Goal: Task Accomplishment & Management: Complete application form

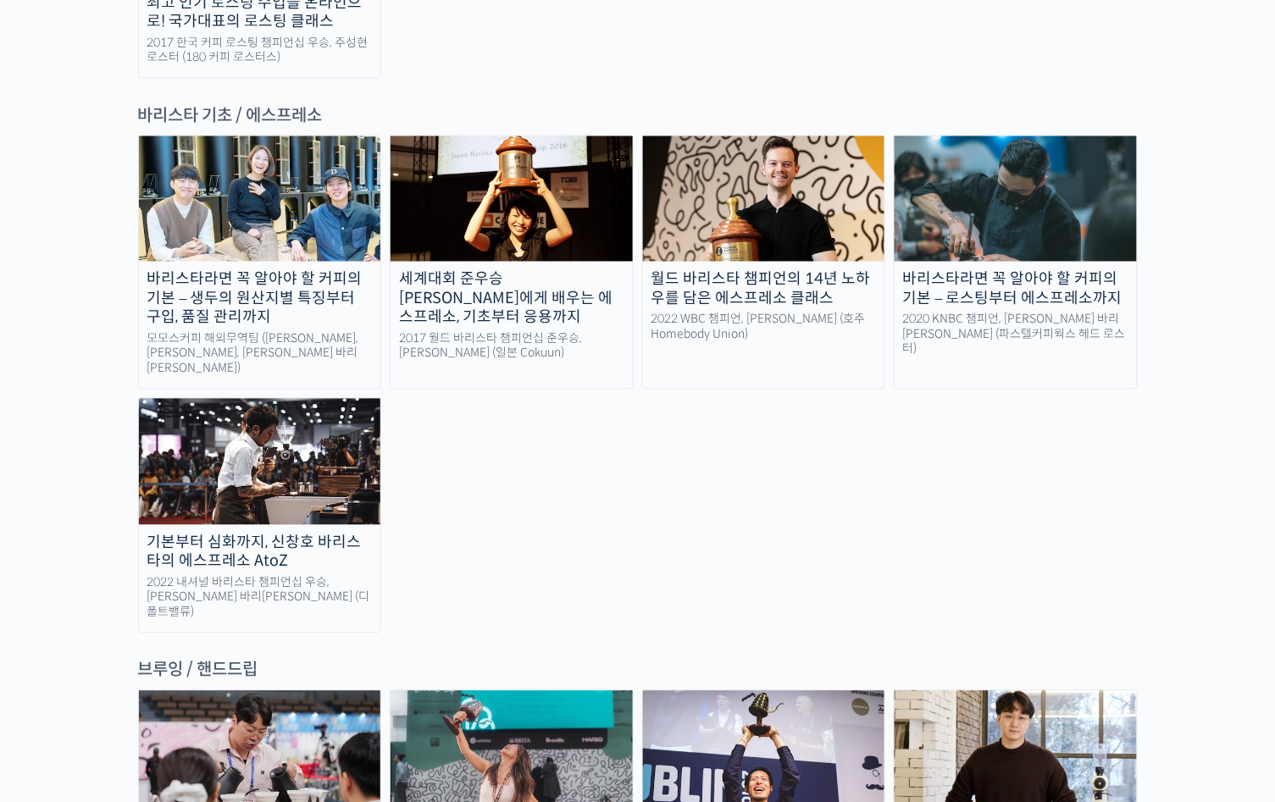
scroll to position [2415, 0]
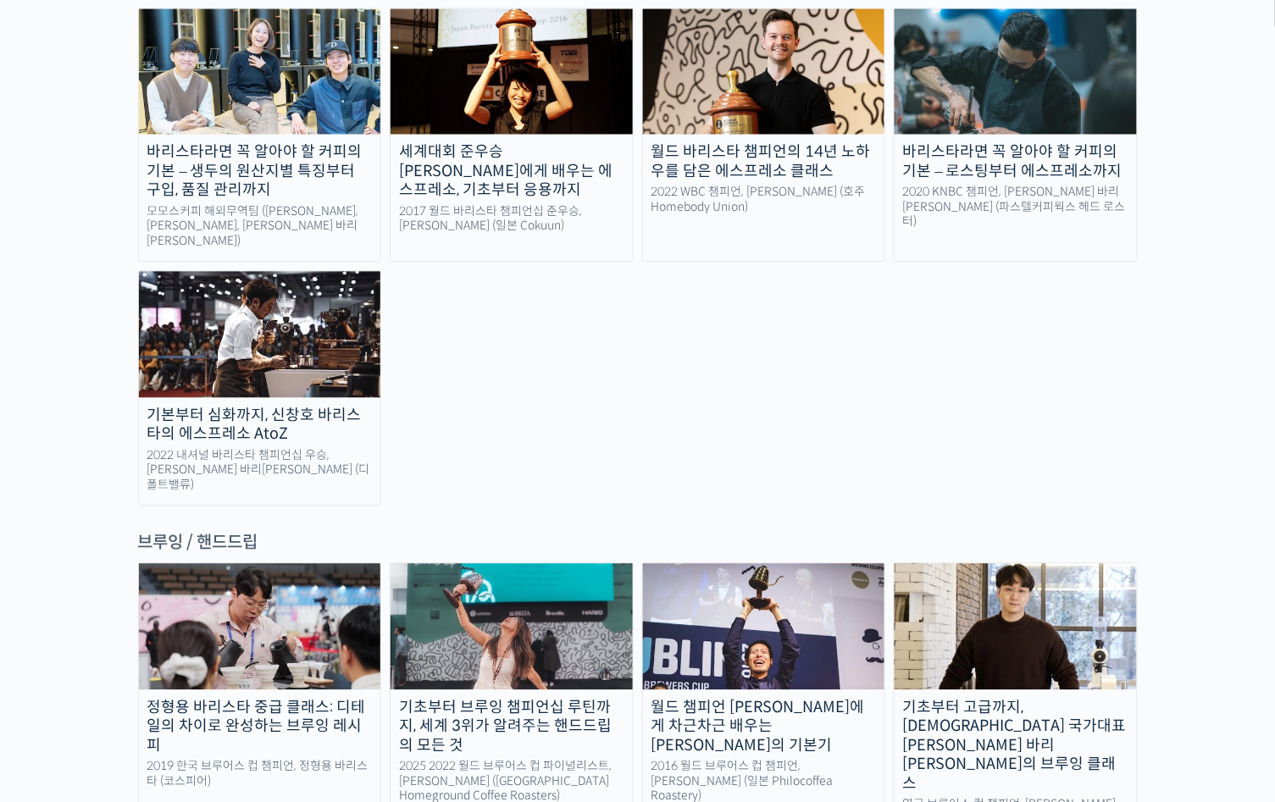
click at [1044, 564] on img at bounding box center [1016, 626] width 242 height 125
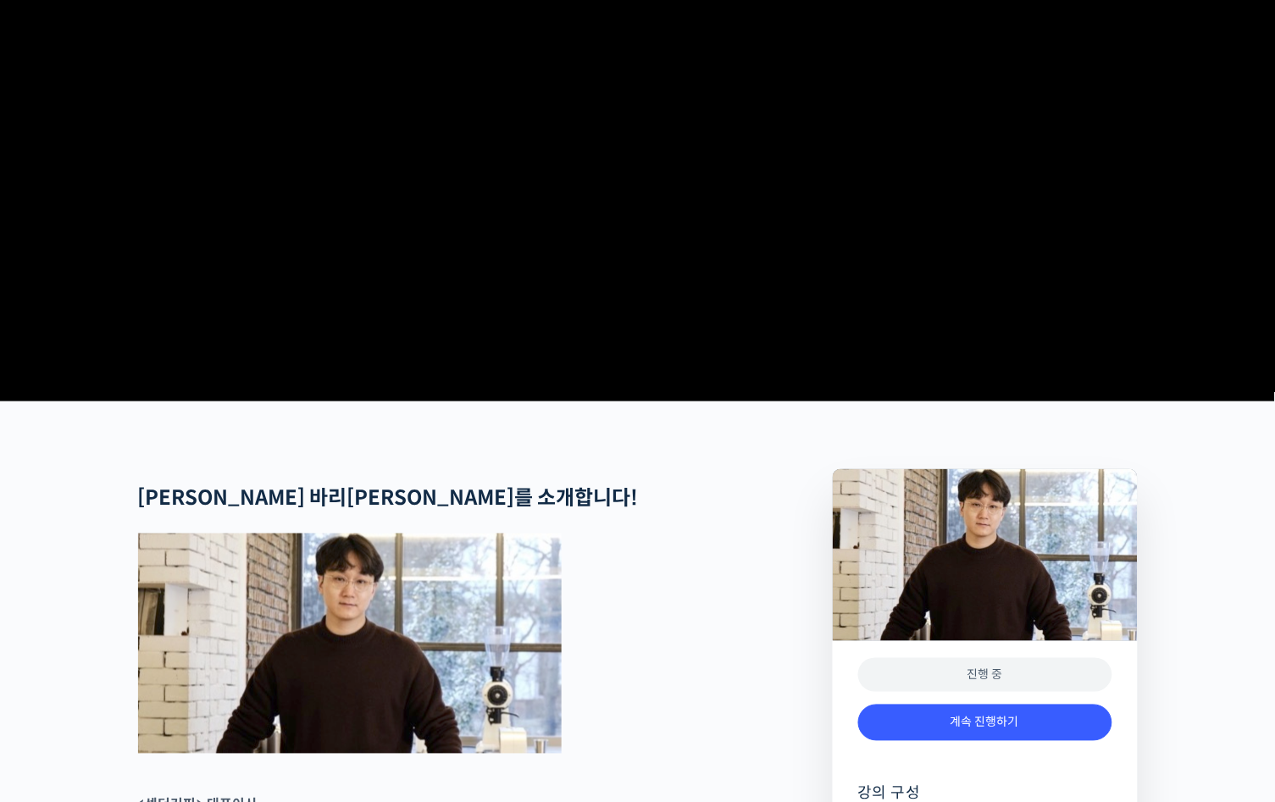
scroll to position [381, 0]
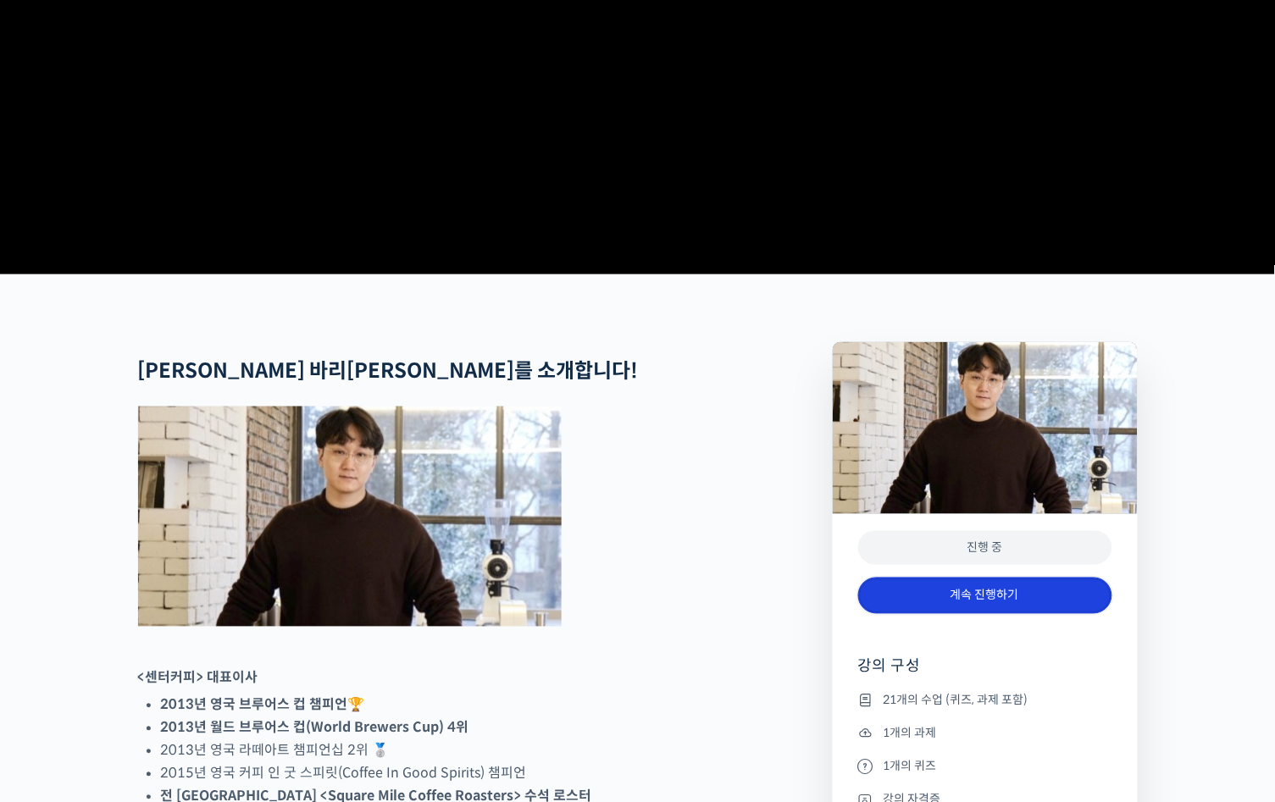
click at [1024, 614] on link "계속 진행하기" at bounding box center [985, 596] width 254 height 36
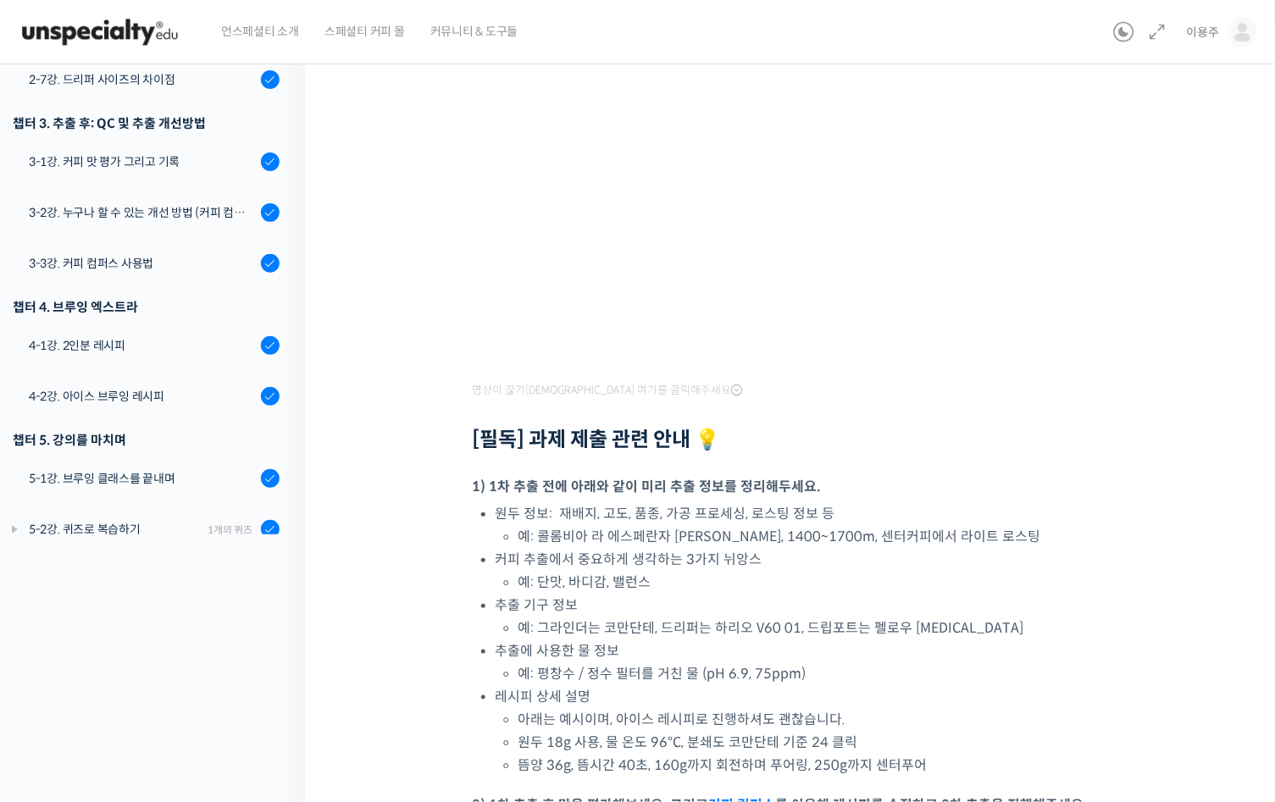
scroll to position [381, 0]
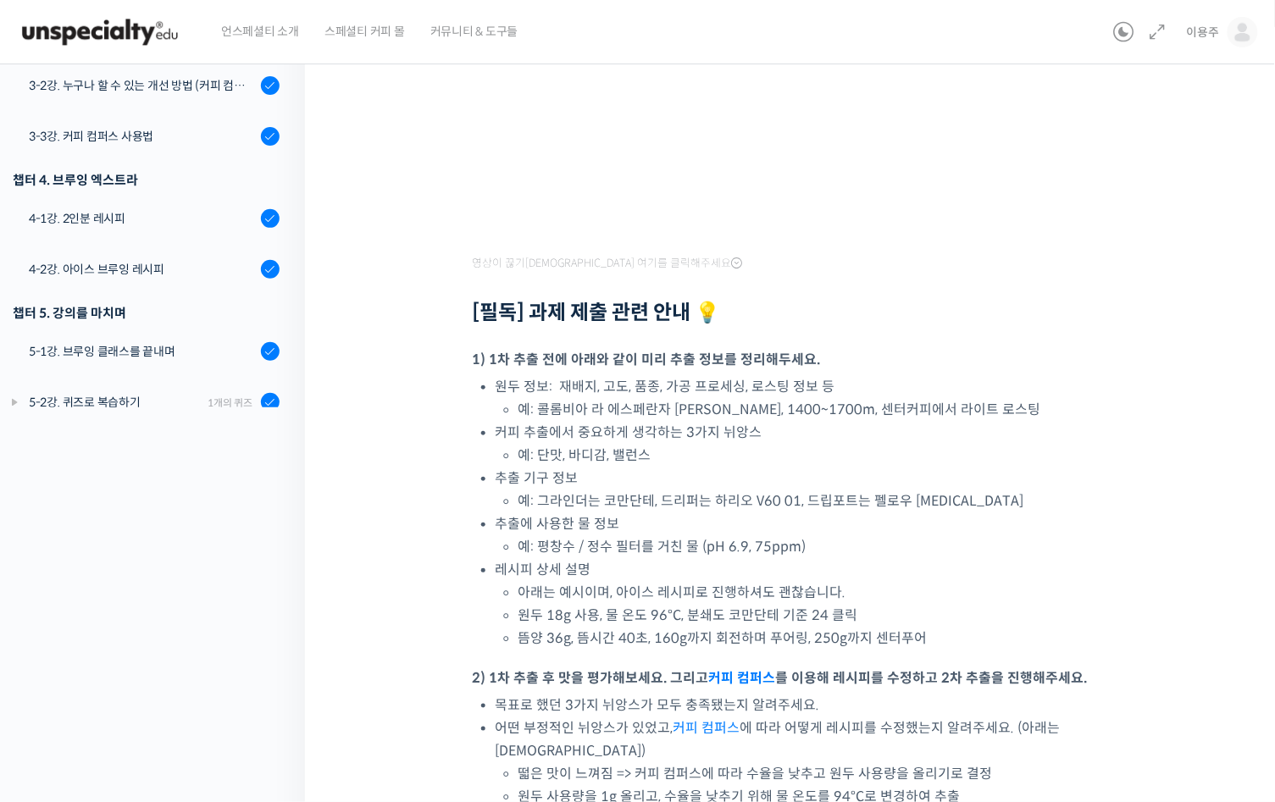
click at [270, 443] on span at bounding box center [274, 452] width 9 height 19
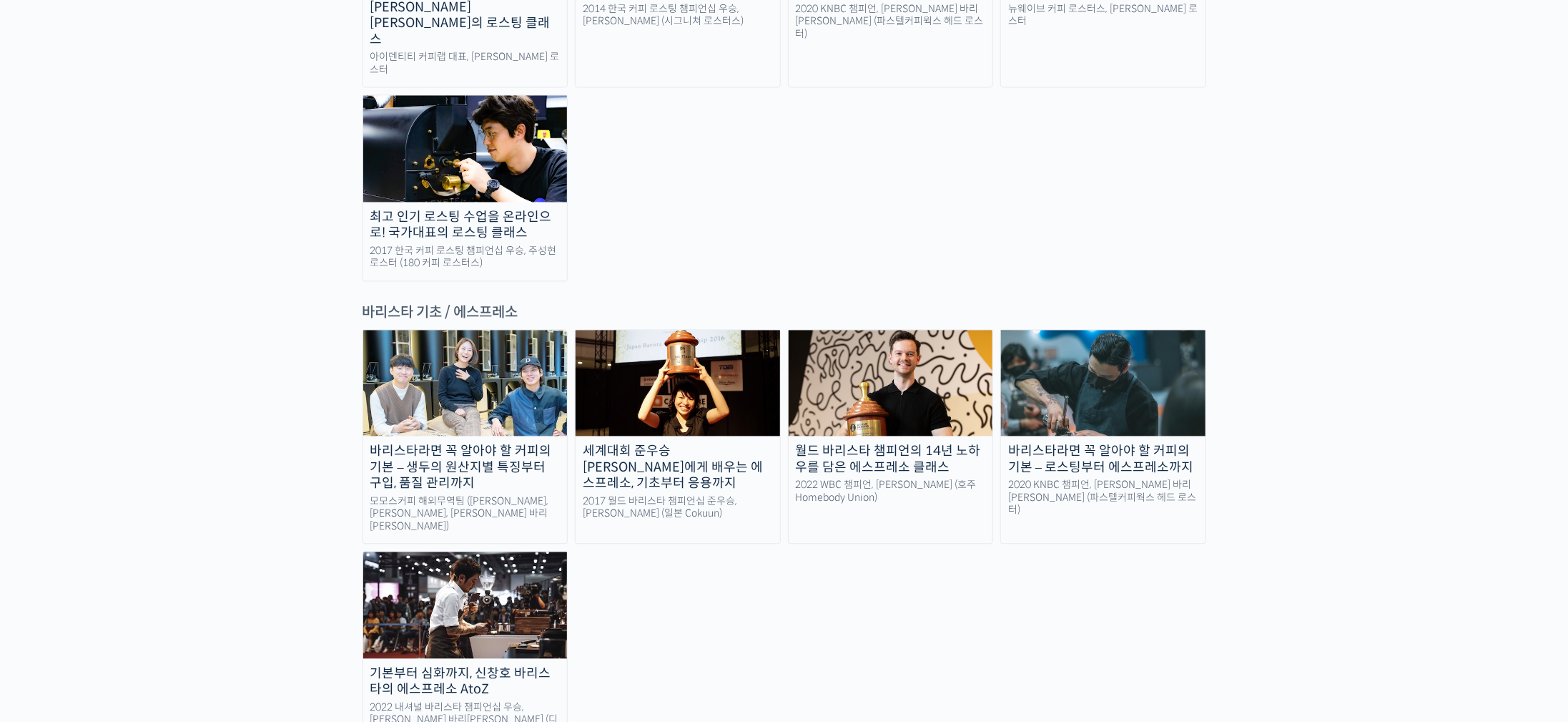
scroll to position [1932, 0]
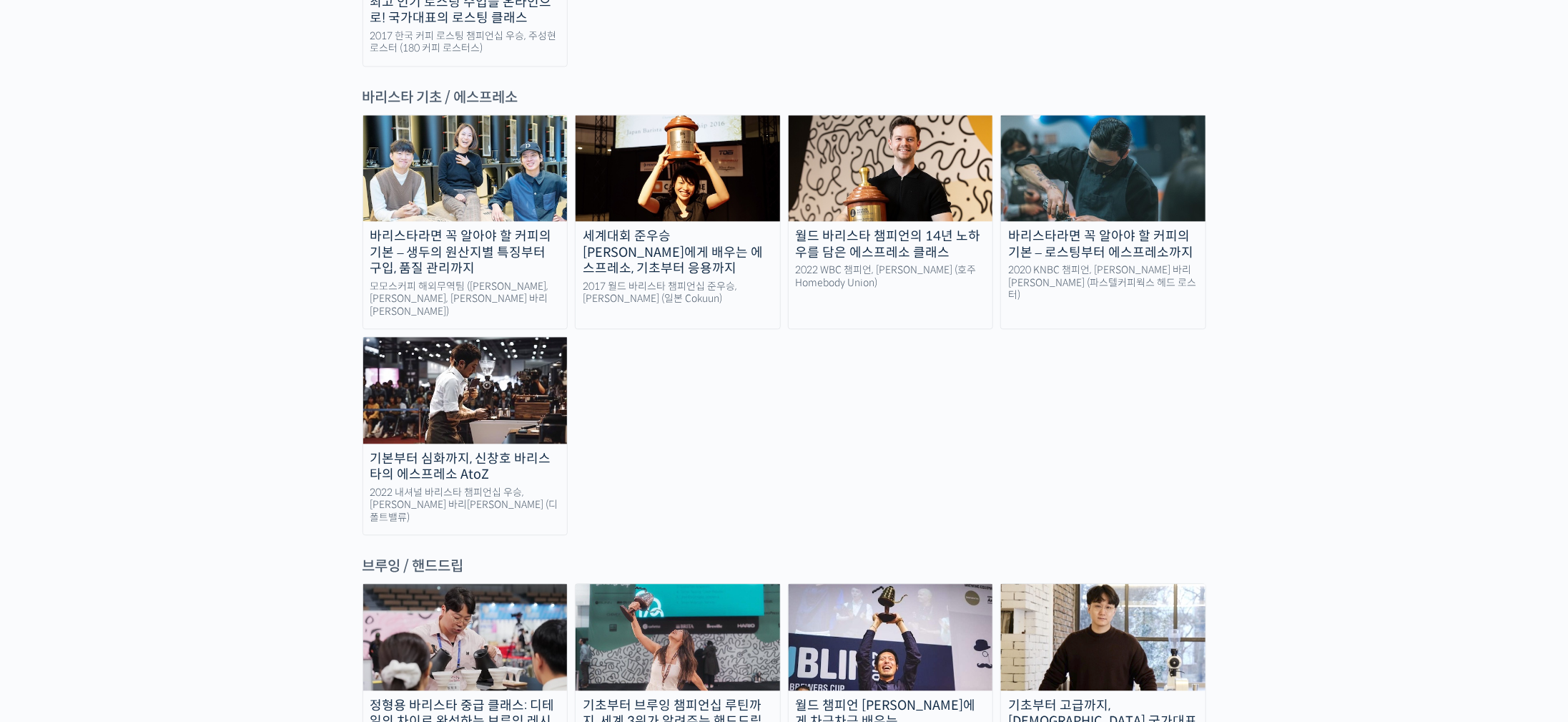
click at [1175, 584] on img at bounding box center [1103, 636] width 204 height 106
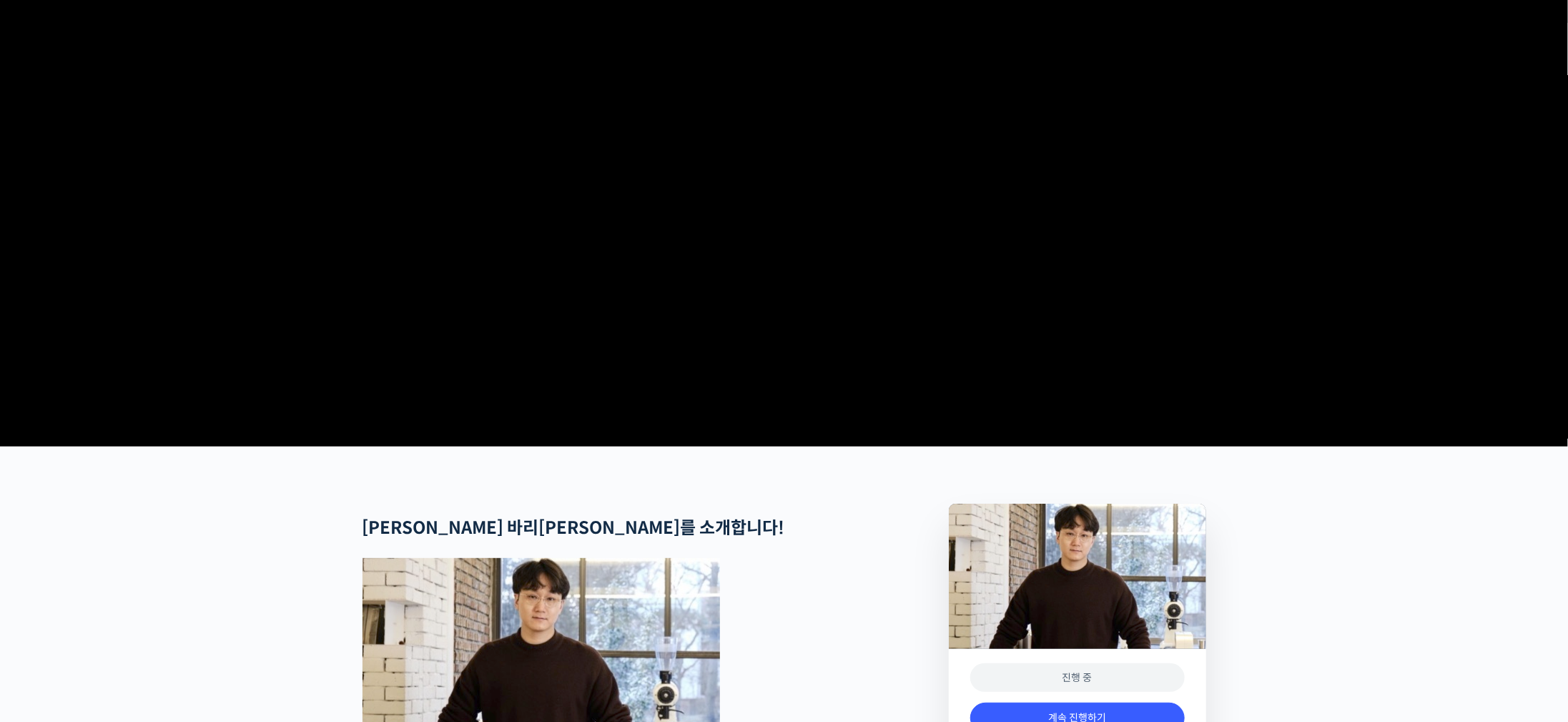
scroll to position [214, 0]
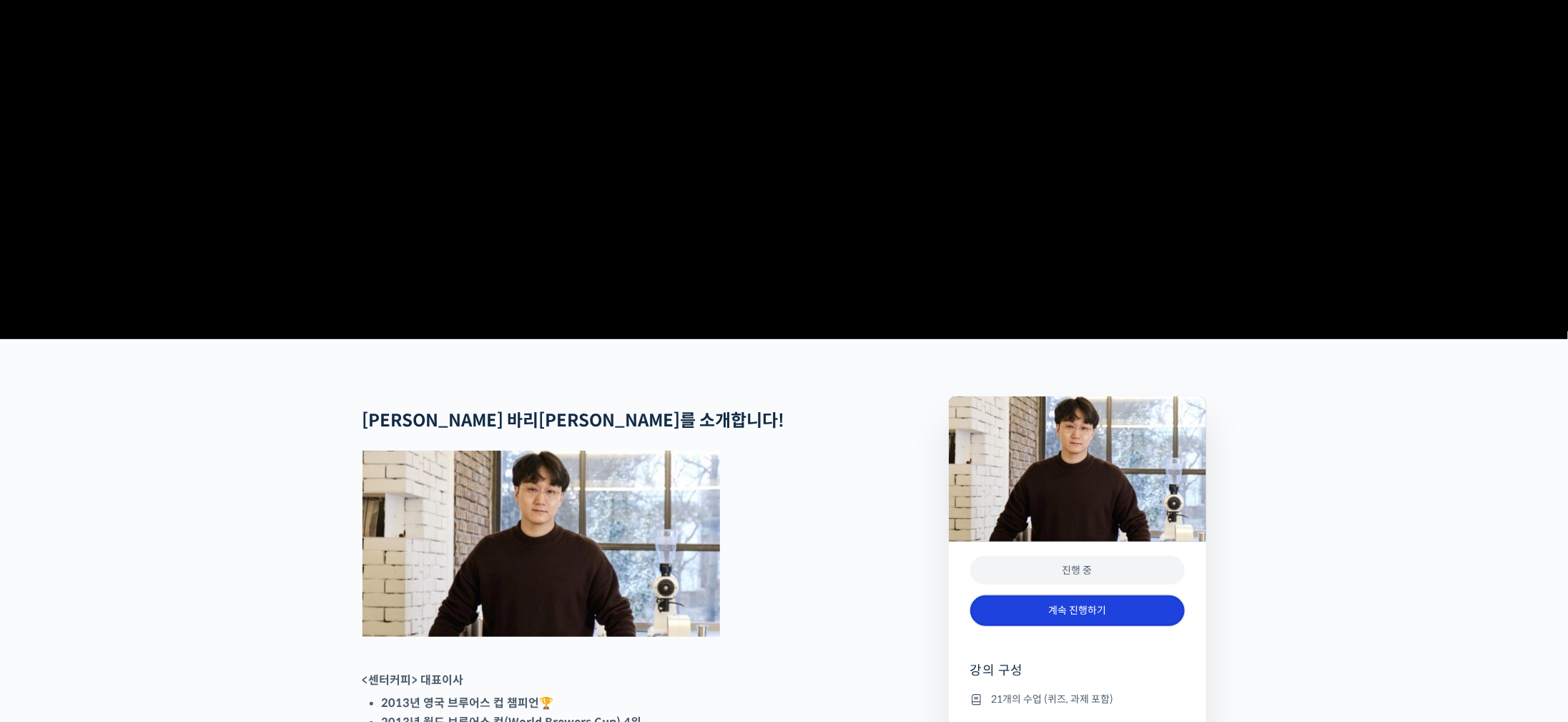
click at [1093, 626] on link "계속 진행하기" at bounding box center [1078, 611] width 214 height 30
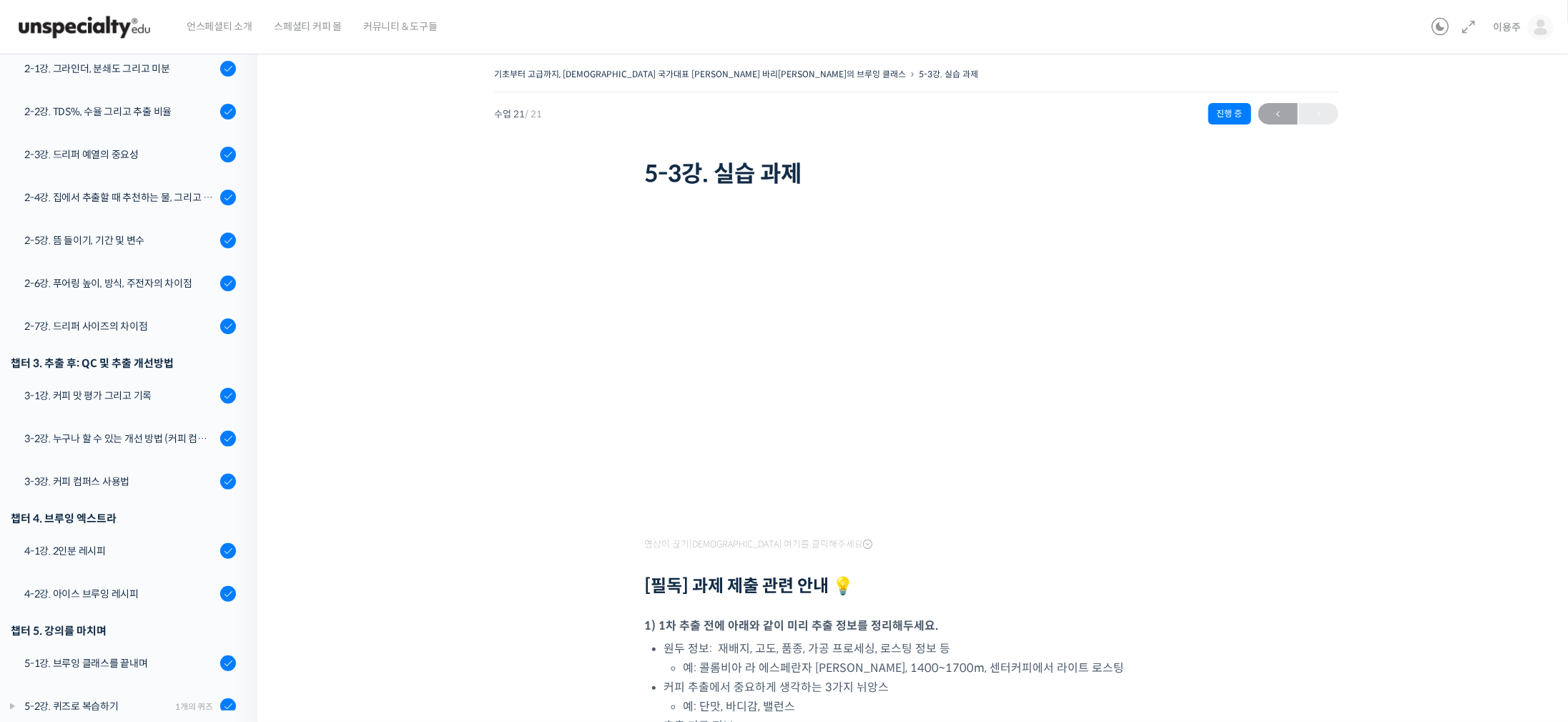
drag, startPoint x: 700, startPoint y: 128, endPoint x: 1149, endPoint y: 21, distance: 461.6
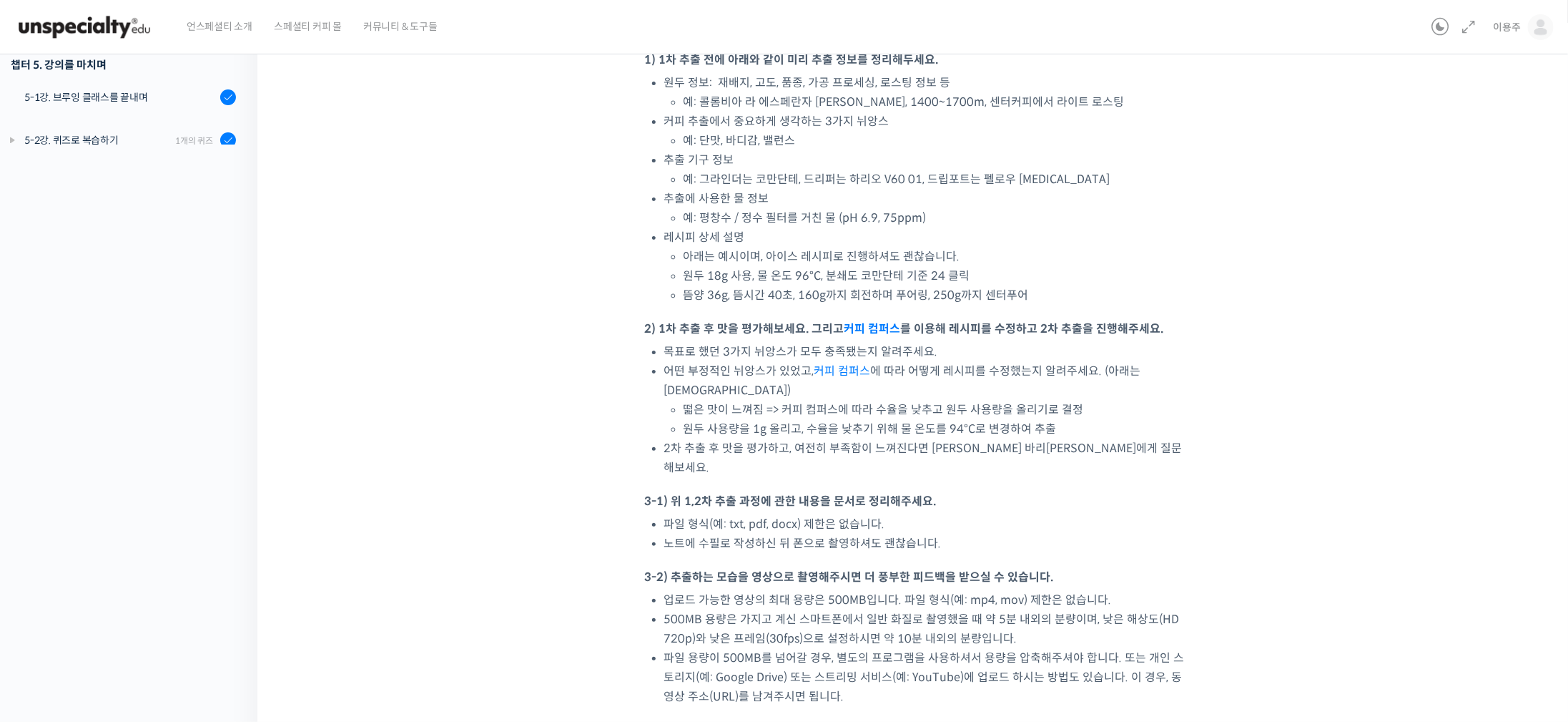
scroll to position [1023, 0]
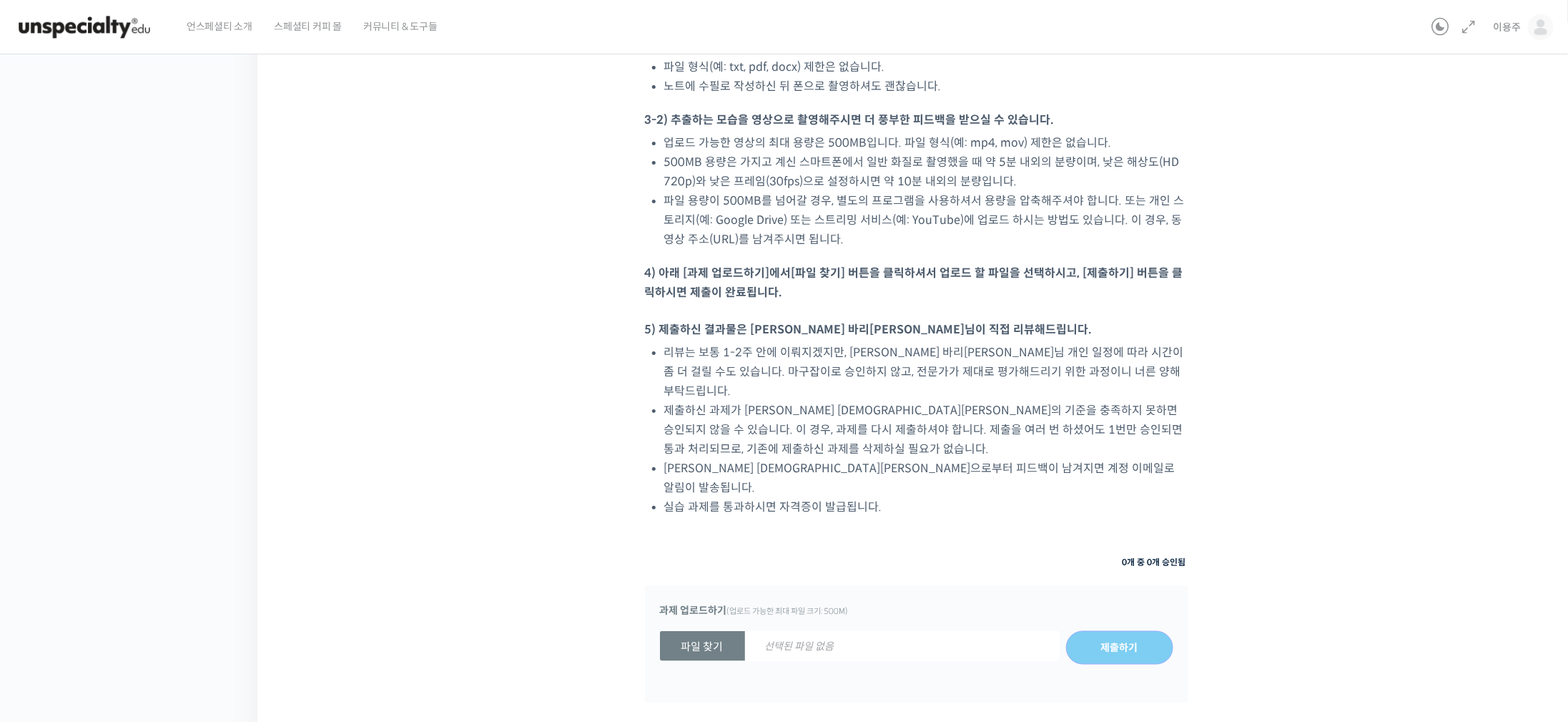
drag, startPoint x: 1384, startPoint y: 442, endPoint x: 1375, endPoint y: 602, distance: 160.3
click at [690, 631] on strong "파일 찾기" at bounding box center [702, 646] width 85 height 30
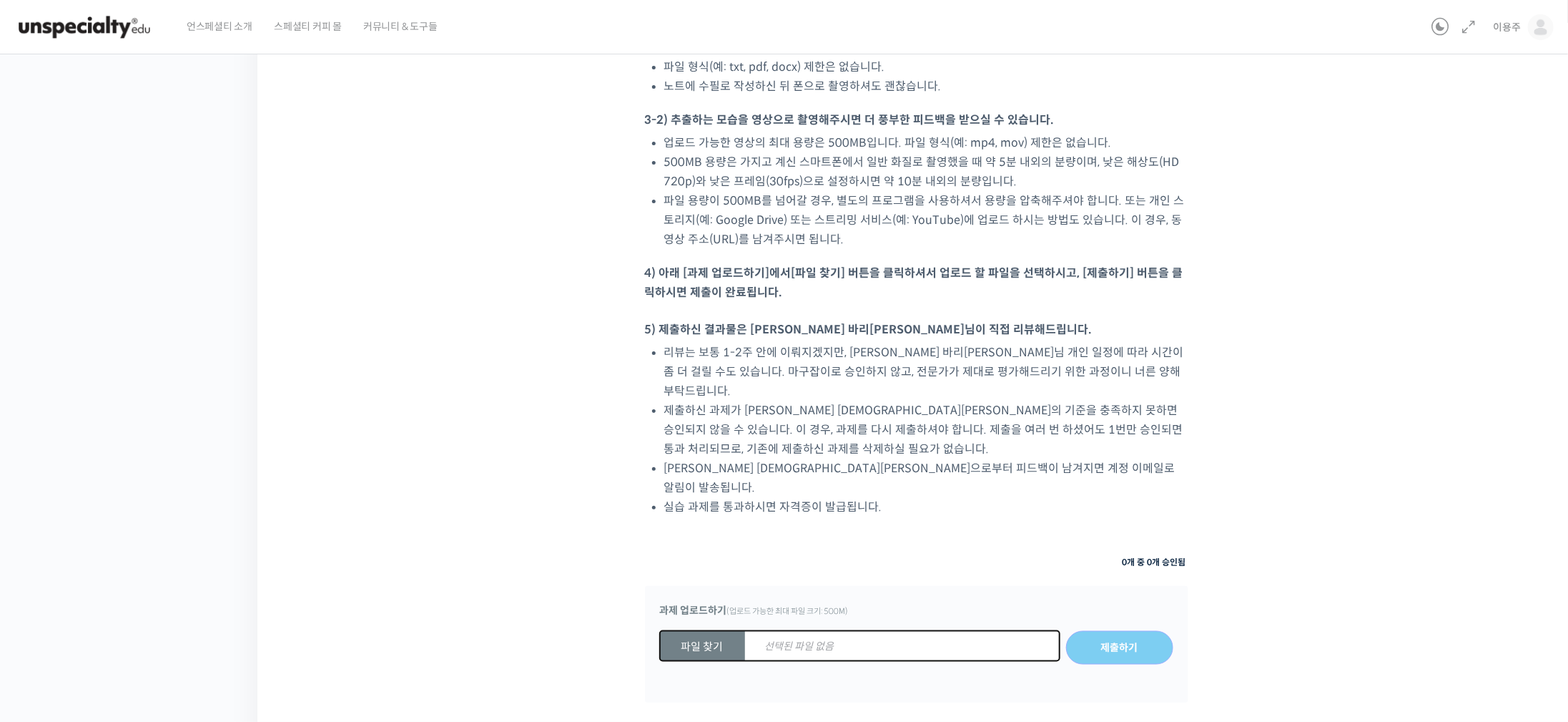
click at [660, 648] on input "파일 찾기 선택된 파일 없음" at bounding box center [660, 648] width 0 height 0
click at [686, 631] on strong "파일 찾기" at bounding box center [702, 646] width 85 height 30
click at [660, 648] on input "파일 찾기 선택된 파일 없음" at bounding box center [660, 648] width 0 height 0
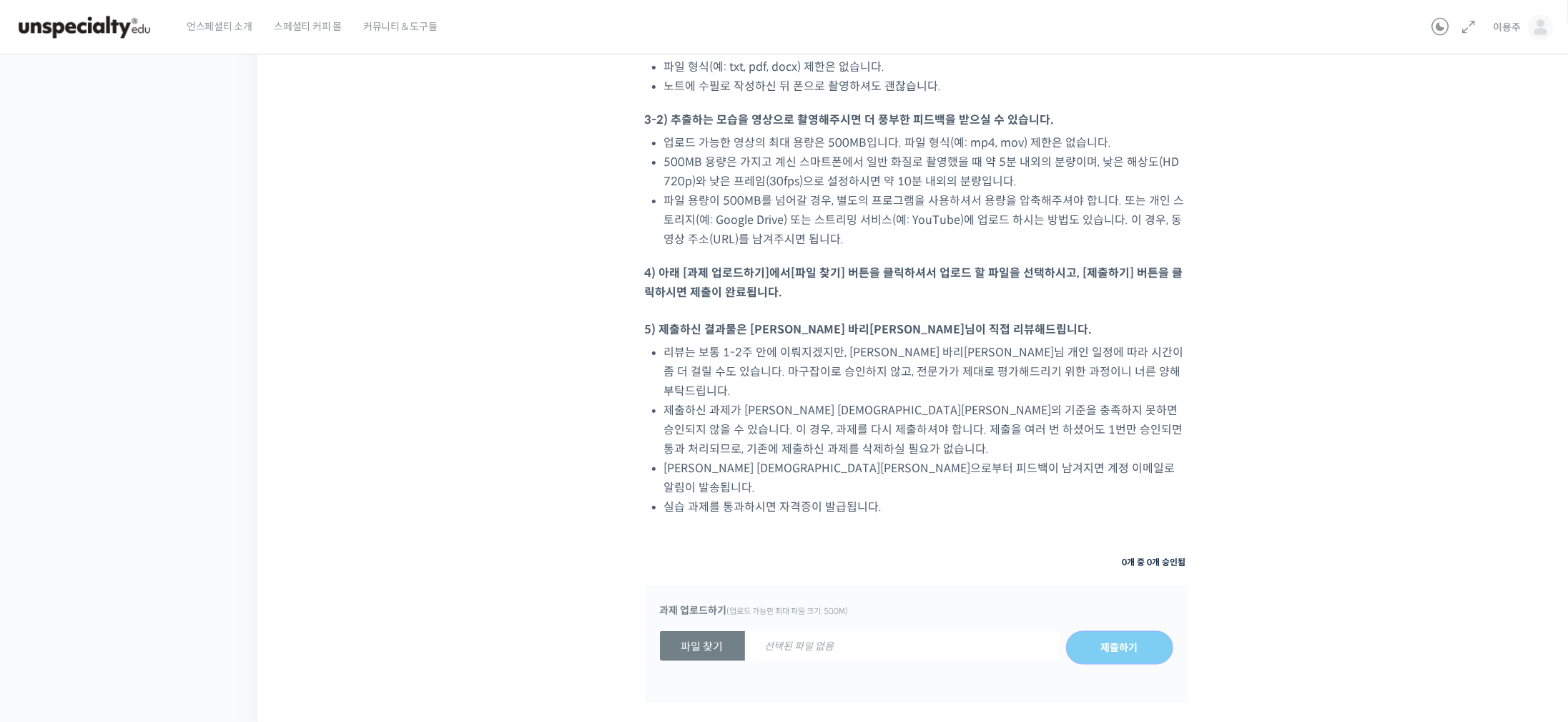
click at [693, 631] on strong "파일 찾기" at bounding box center [702, 646] width 85 height 30
click at [660, 648] on input "파일 찾기 선택된 파일 없음" at bounding box center [660, 648] width 0 height 0
click at [716, 631] on strong "파일 찾기" at bounding box center [702, 646] width 85 height 30
click at [660, 648] on input "파일 찾기 선택된 파일 없음" at bounding box center [660, 648] width 0 height 0
drag, startPoint x: 716, startPoint y: 567, endPoint x: 1248, endPoint y: 421, distance: 551.7
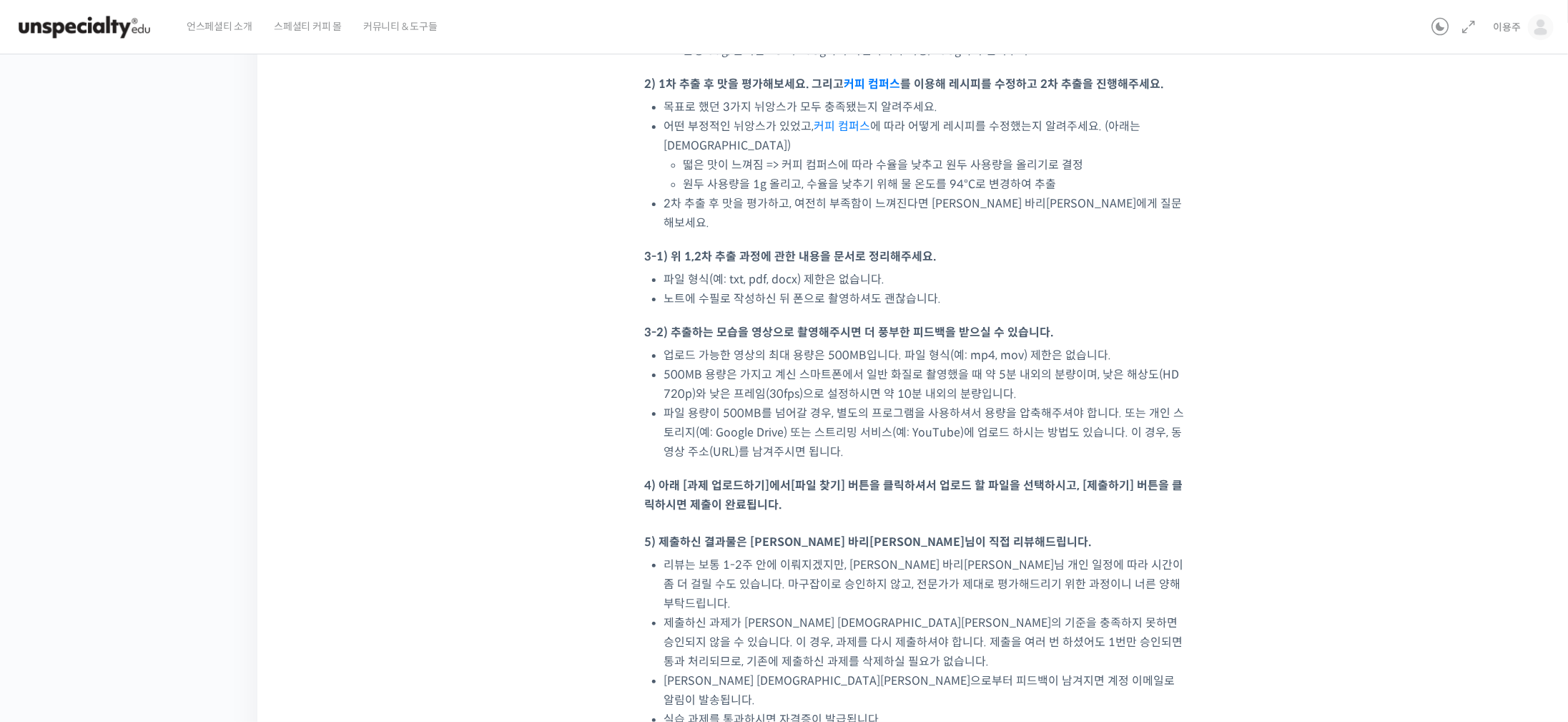
scroll to position [1023, 0]
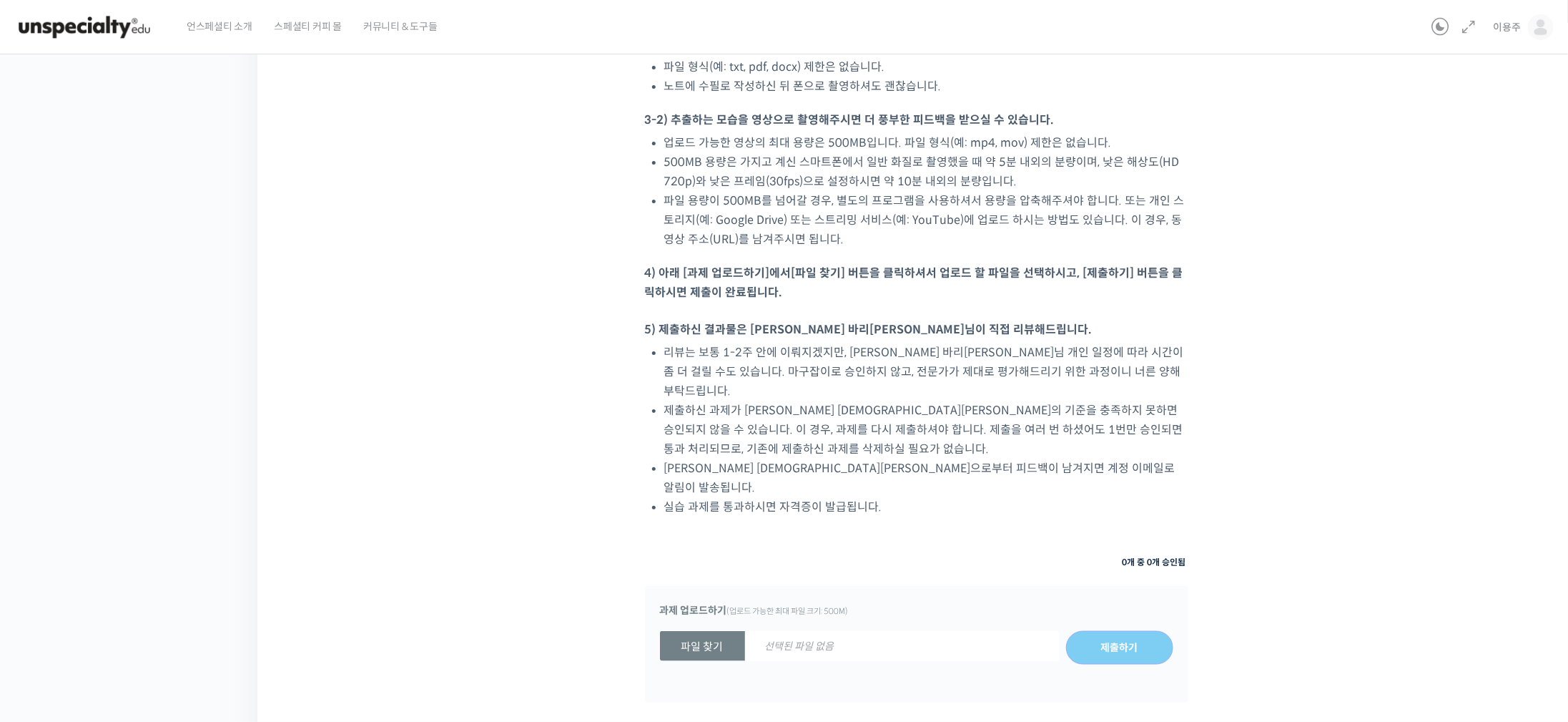
click at [789, 632] on span "선택된 파일 없음" at bounding box center [800, 646] width 110 height 30
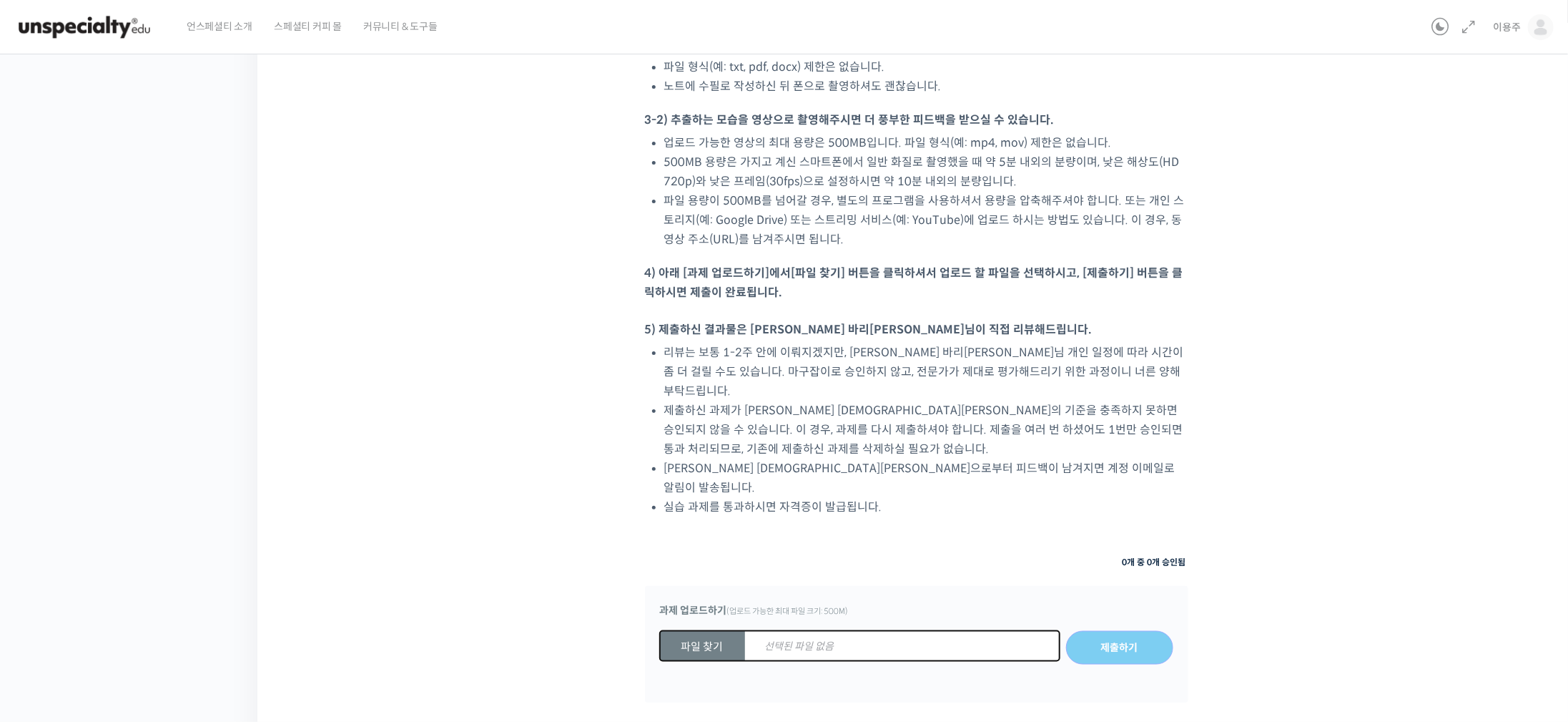
click at [660, 648] on input "파일 찾기 선택된 파일 없음" at bounding box center [660, 648] width 0 height 0
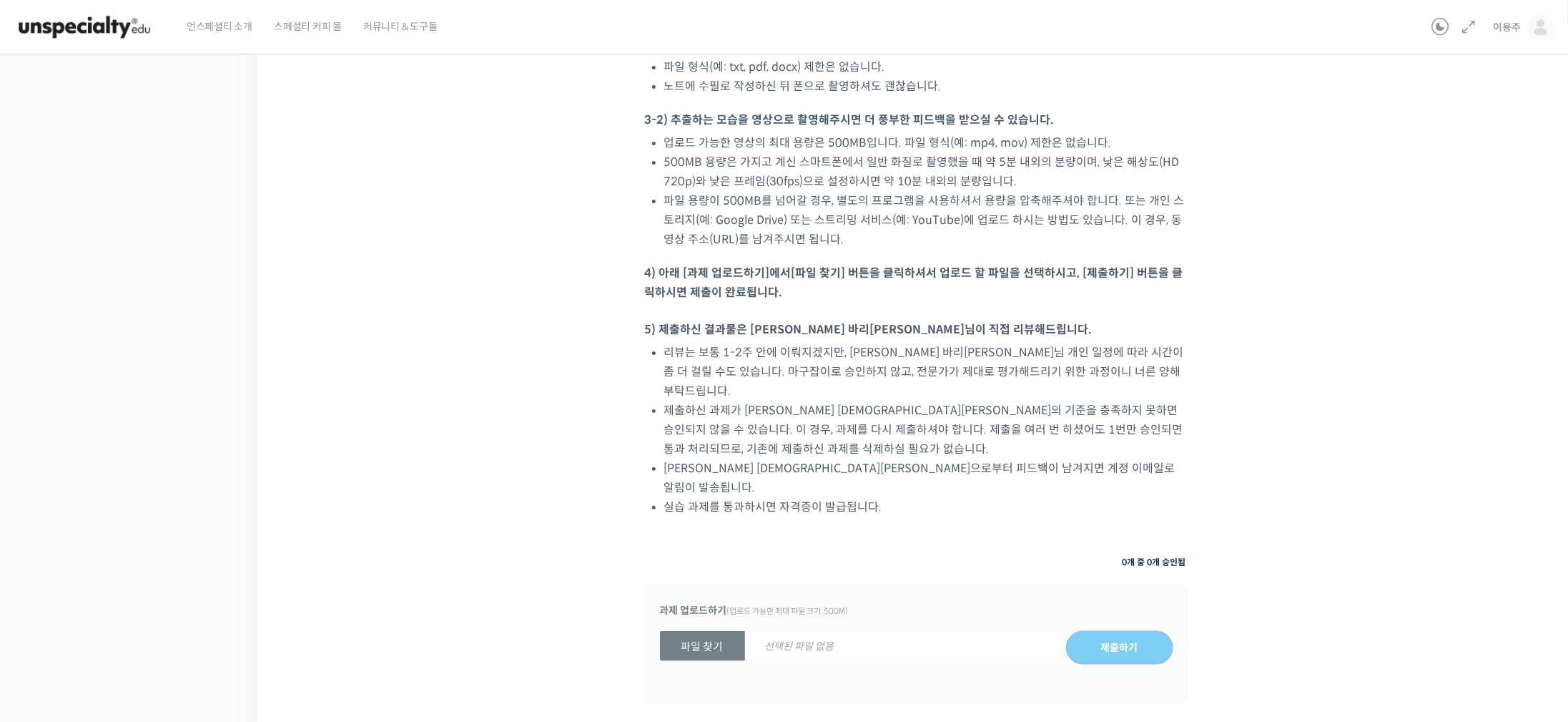
click at [822, 552] on div "과제 0개 중 0개 승인됨 과제 업로드하기 (업로드 가능한 최대 파일 크기: 500M) 파일 찾기 선택된 파일 없음 제출하기" at bounding box center [916, 632] width 543 height 161
click at [765, 601] on div "과제 업로드하기 (업로드 가능한 최대 파일 크기: 500M)" at bounding box center [916, 611] width 513 height 20
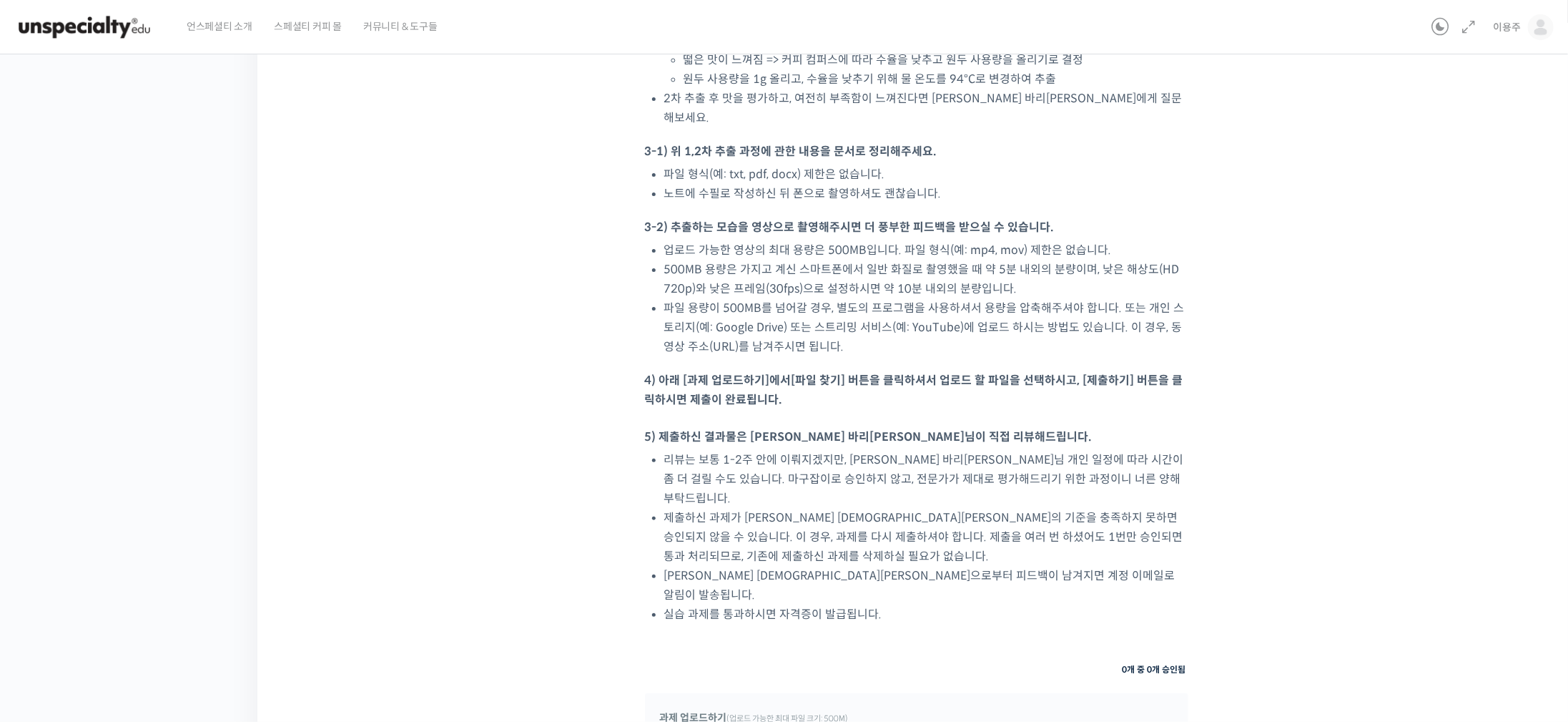
scroll to position [1023, 0]
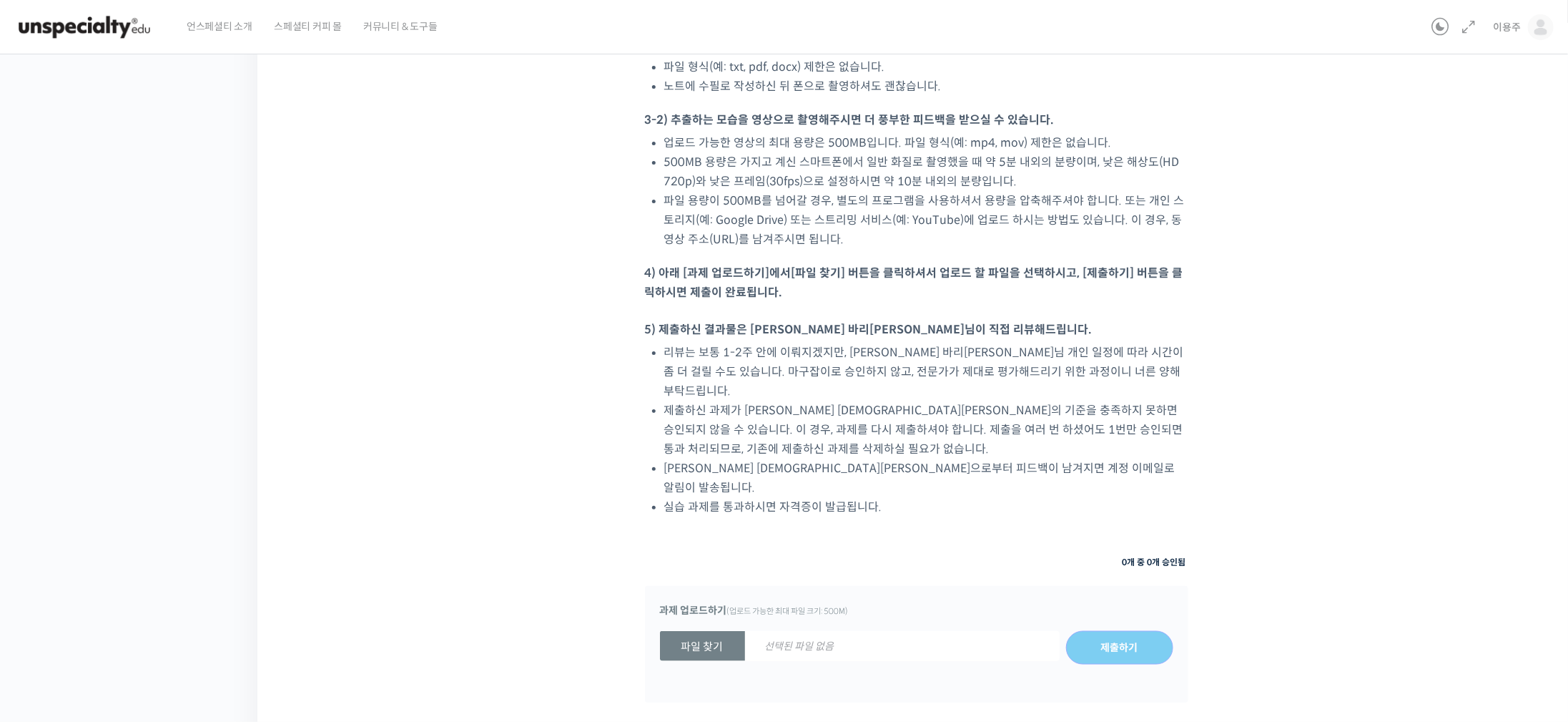
click at [711, 631] on strong "파일 찾기" at bounding box center [702, 646] width 85 height 30
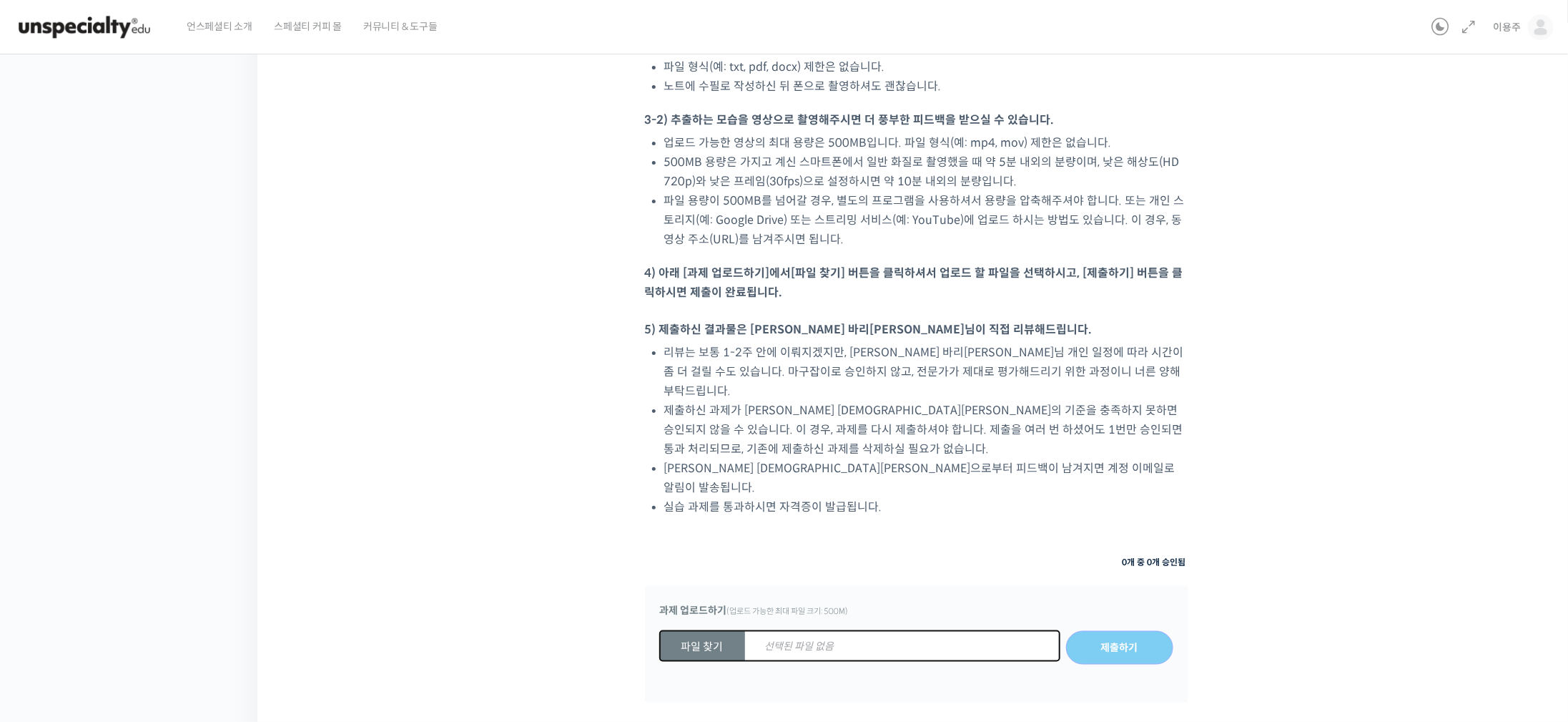
click at [660, 648] on input "파일 찾기 선택된 파일 없음" at bounding box center [660, 648] width 0 height 0
type input "C:\fakepath\추출정보.hwp"
click at [860, 631] on label "파일 찾기 추출정보.hwp" at bounding box center [860, 646] width 401 height 30
click at [660, 648] on input "파일 찾기 추출정보.hwp" at bounding box center [660, 648] width 0 height 0
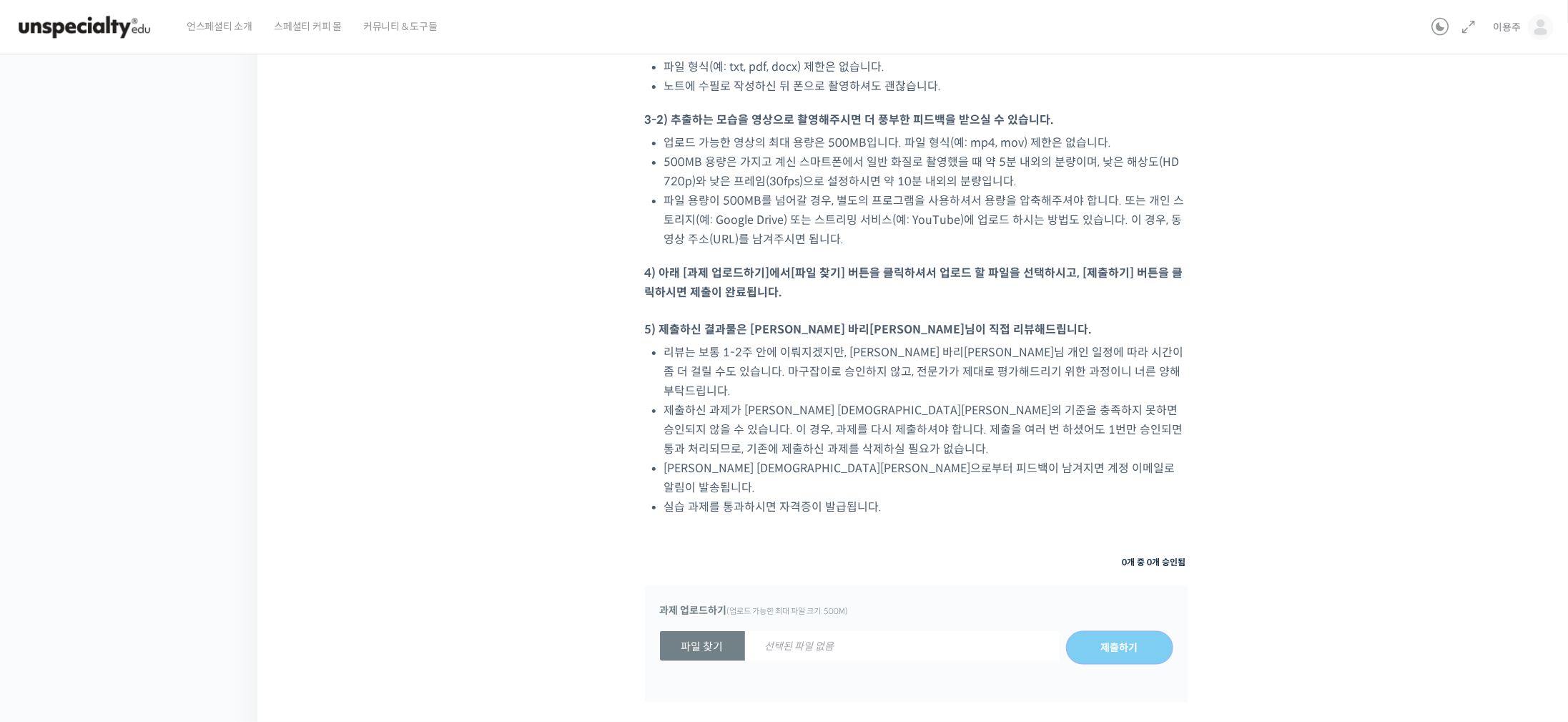
click at [711, 631] on strong "파일 찾기" at bounding box center [702, 646] width 85 height 30
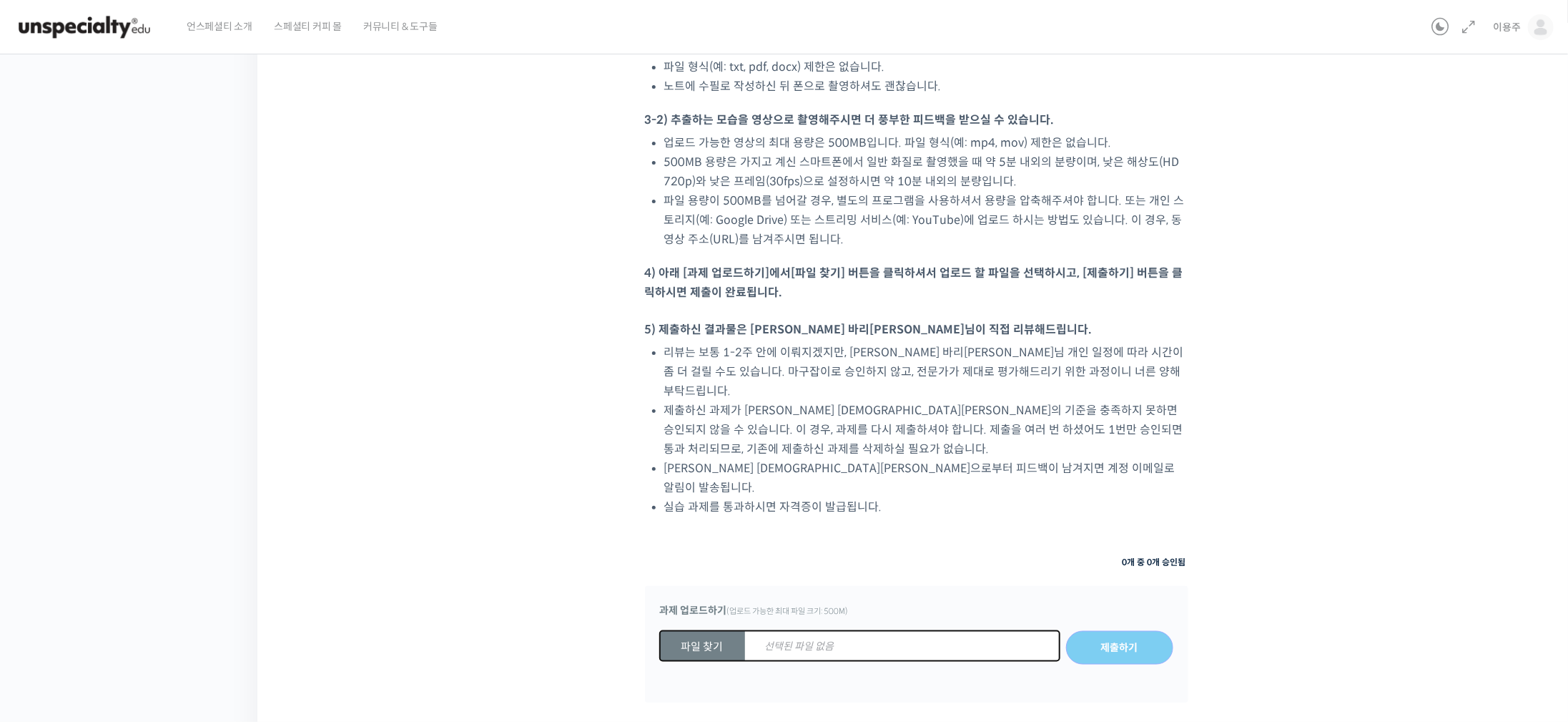
click at [660, 648] on input "파일 찾기 선택된 파일 없음" at bounding box center [660, 648] width 0 height 0
type input "C:\fakepath\추출정보.hwp"
click at [1134, 631] on input "제출하기" at bounding box center [1119, 648] width 107 height 35
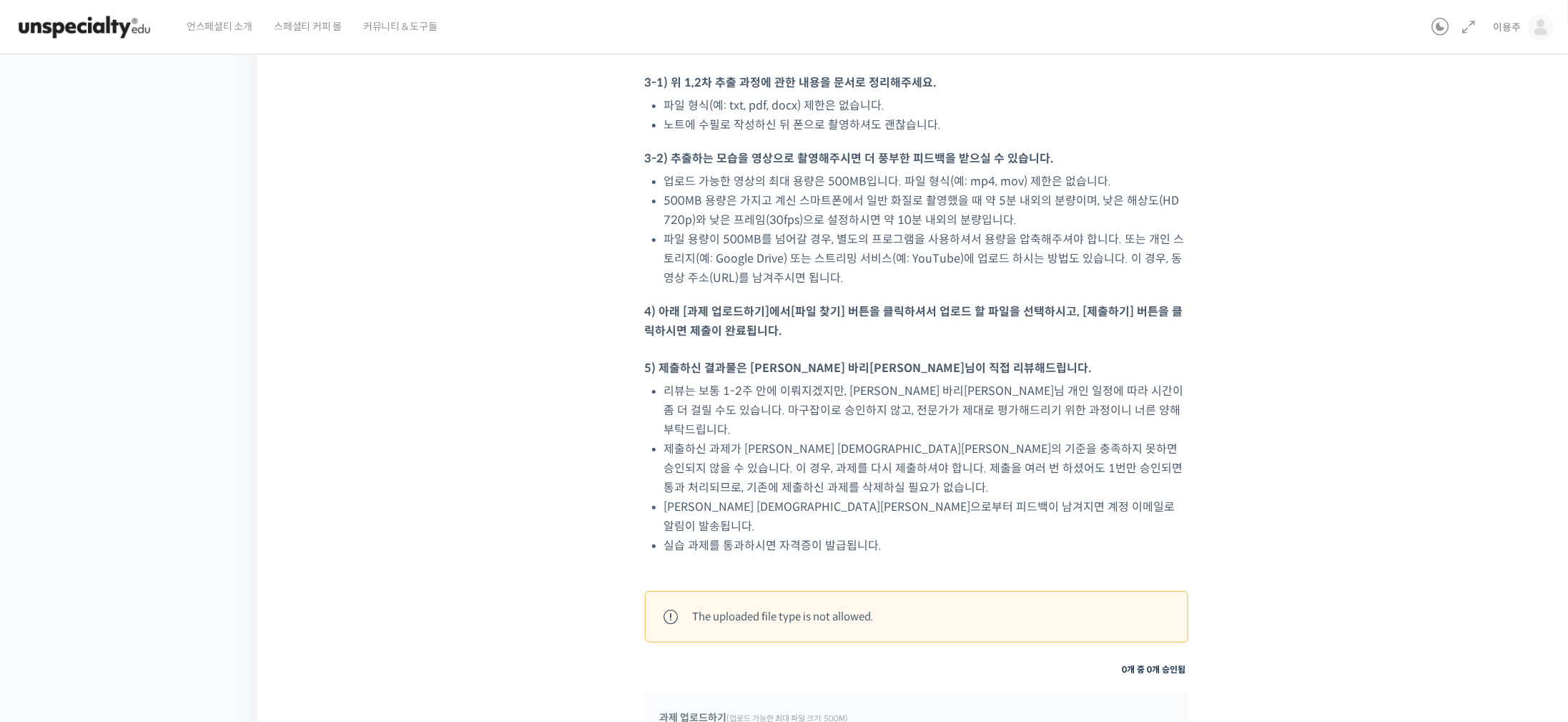
scroll to position [985, 0]
drag, startPoint x: 877, startPoint y: 542, endPoint x: 692, endPoint y: 541, distance: 185.0
click at [693, 607] on div "The uploaded file type is not allowed." at bounding box center [783, 616] width 181 height 19
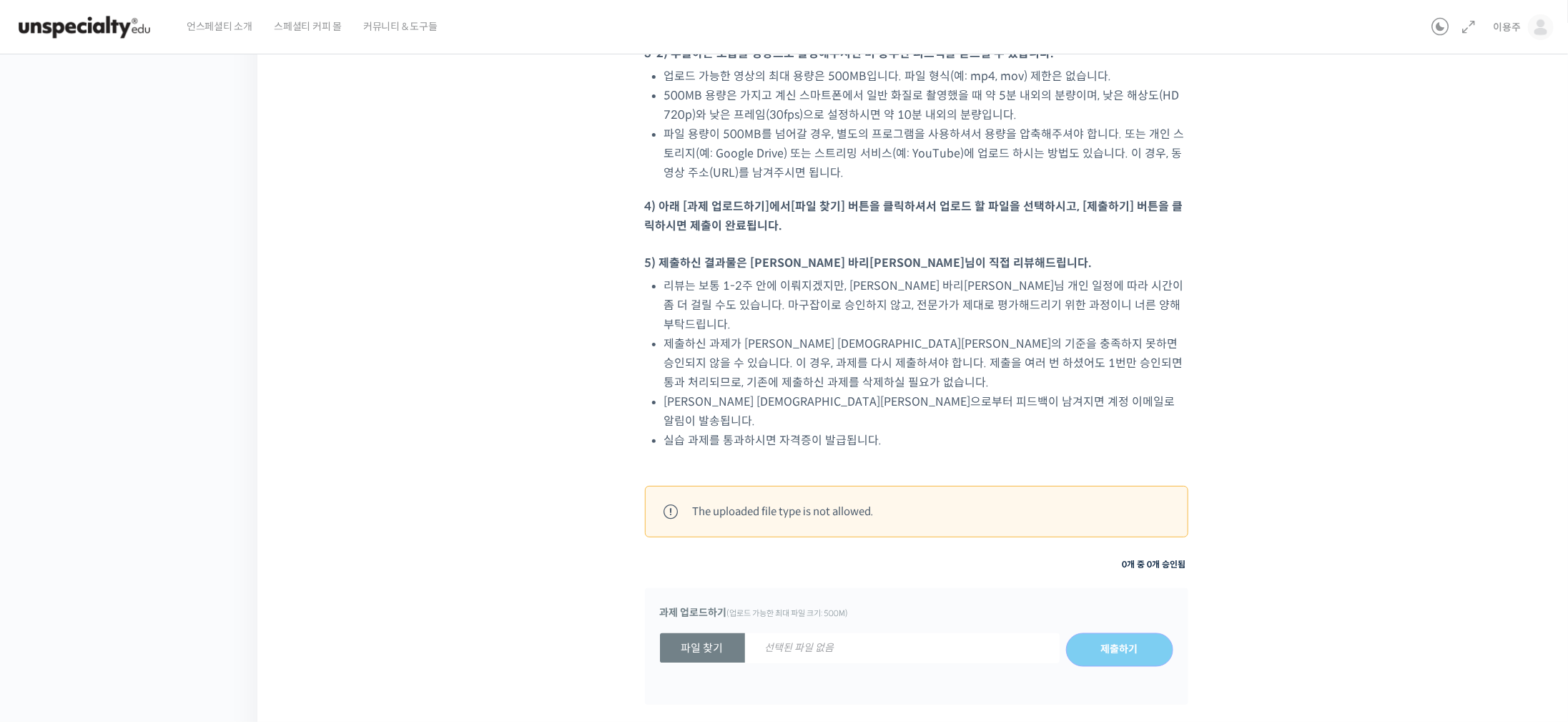
scroll to position [565, 0]
click at [716, 631] on strong "파일 찾기" at bounding box center [702, 646] width 85 height 30
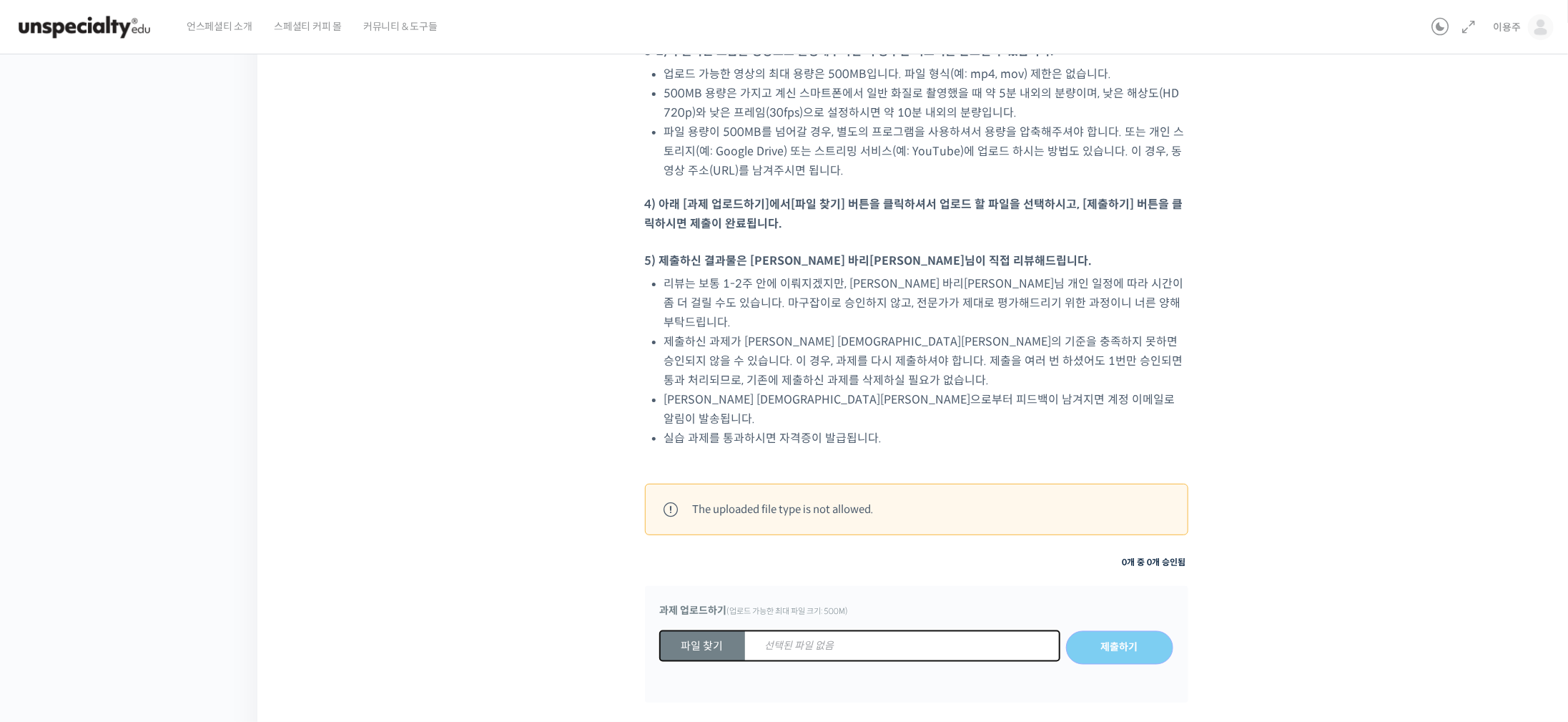
click at [660, 648] on input "파일 찾기 선택된 파일 없음" at bounding box center [660, 648] width 0 height 0
type input "C:\fakepath\실습과제.zip"
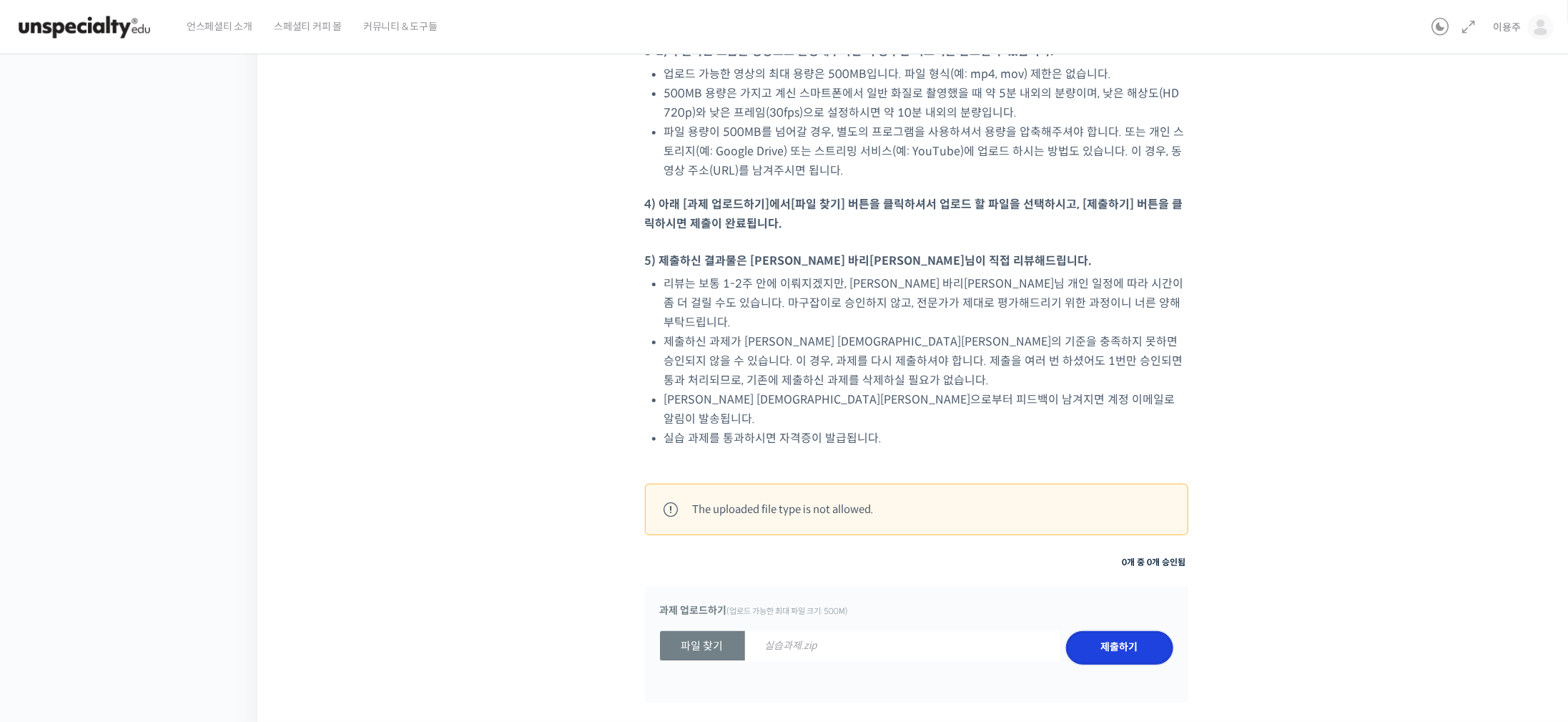
click at [1128, 631] on input "제출하기" at bounding box center [1119, 648] width 107 height 35
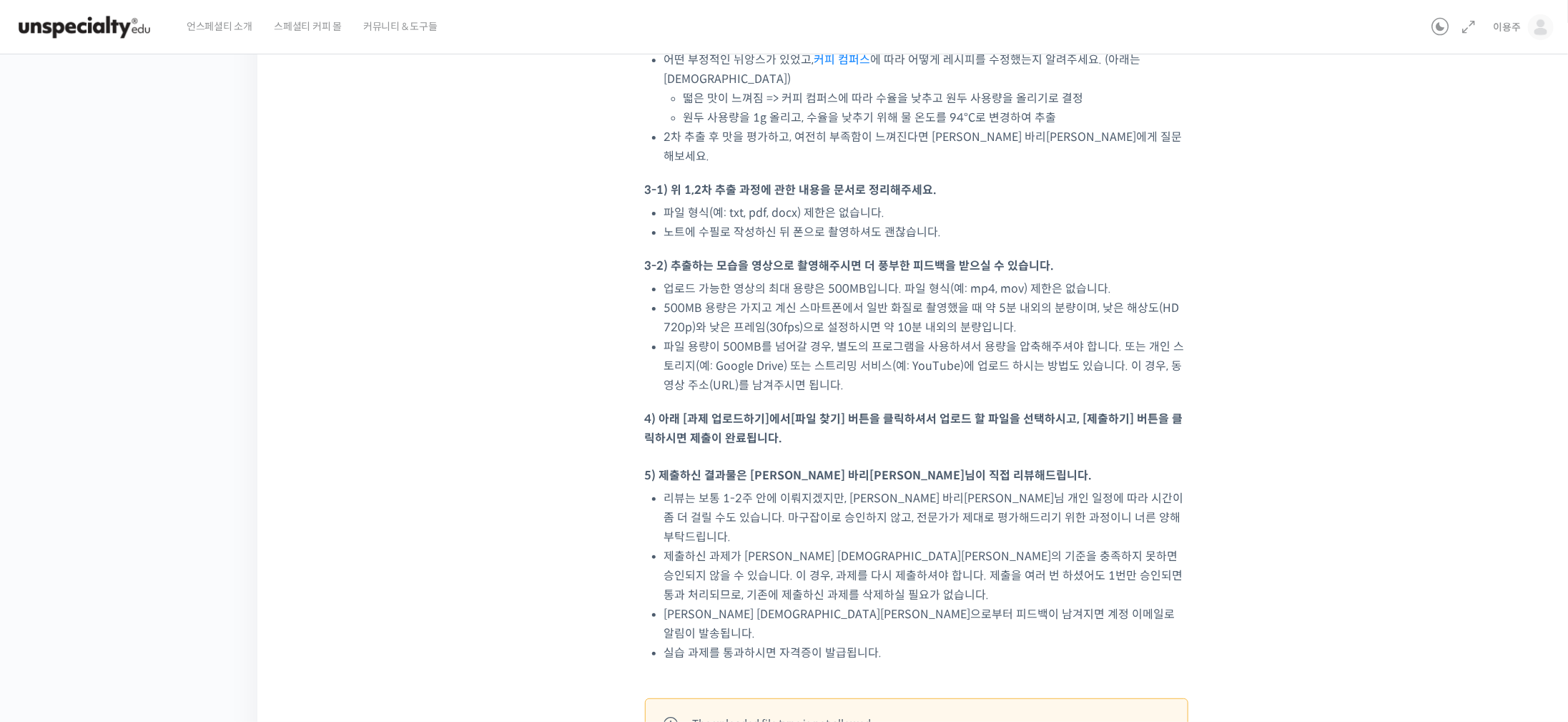
scroll to position [1092, 0]
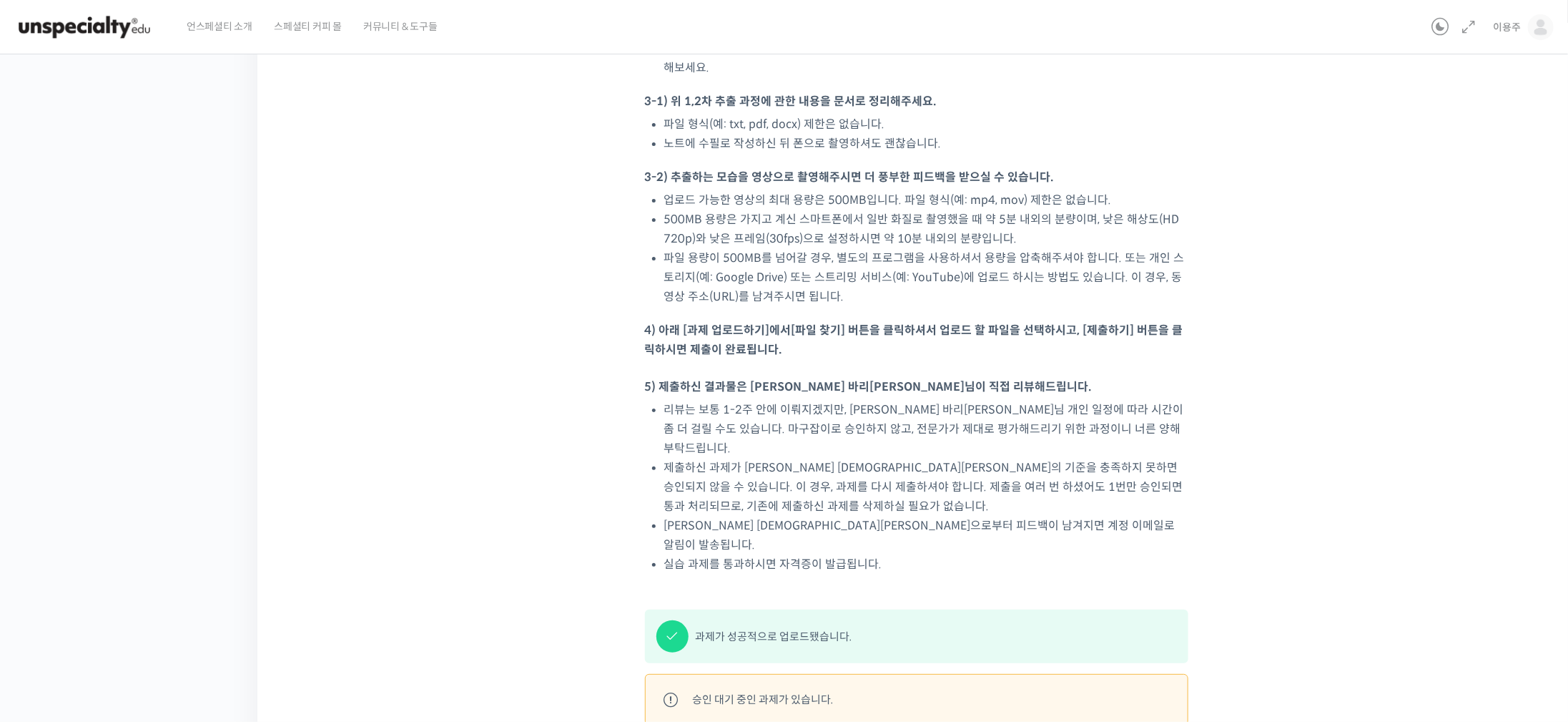
scroll to position [1221, 0]
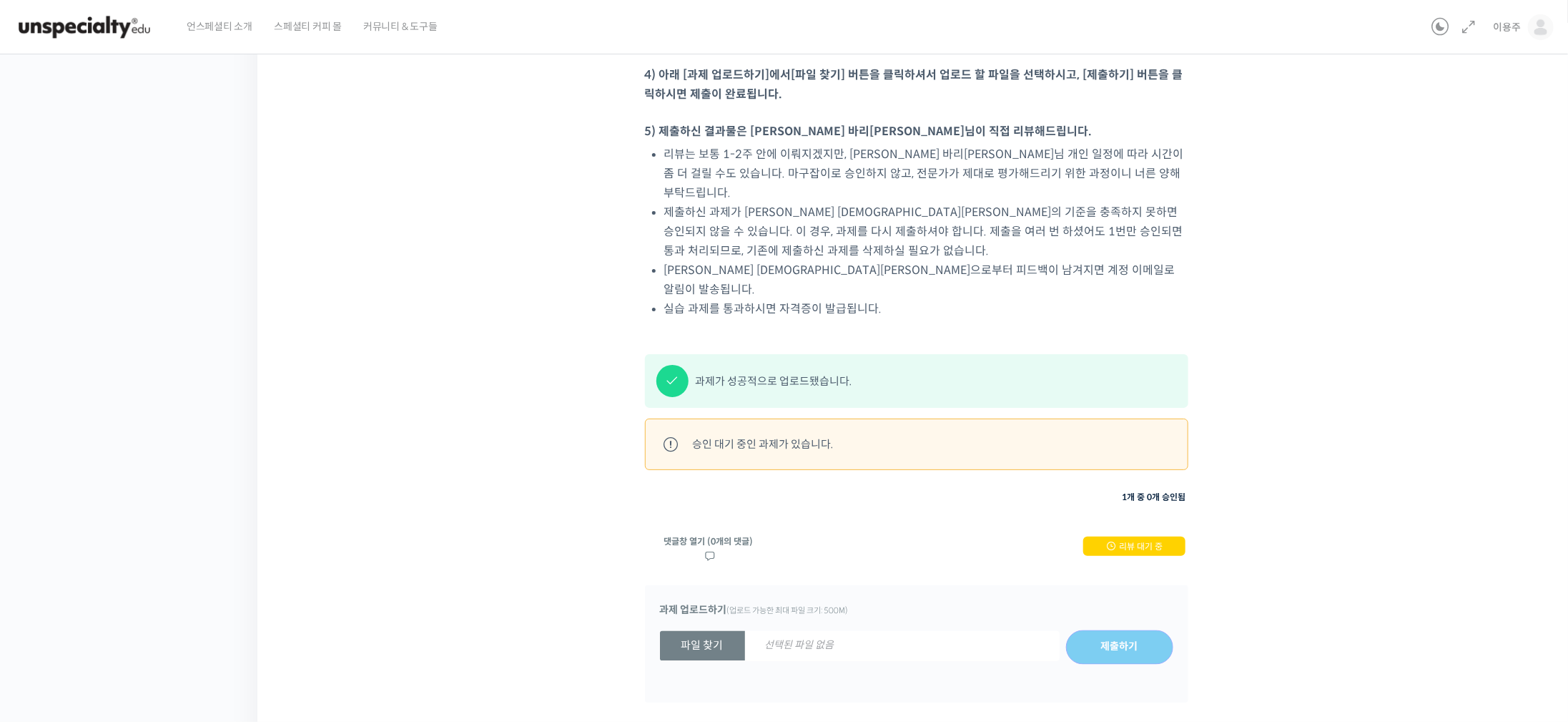
click at [1117, 540] on span at bounding box center [1112, 546] width 12 height 12
click at [759, 434] on div "승인 대기 중인 과제가 있습니다." at bounding box center [763, 443] width 141 height 19
click at [667, 430] on div at bounding box center [672, 444] width 29 height 29
click at [662, 430] on div at bounding box center [672, 444] width 29 height 29
click at [667, 365] on div at bounding box center [673, 381] width 32 height 32
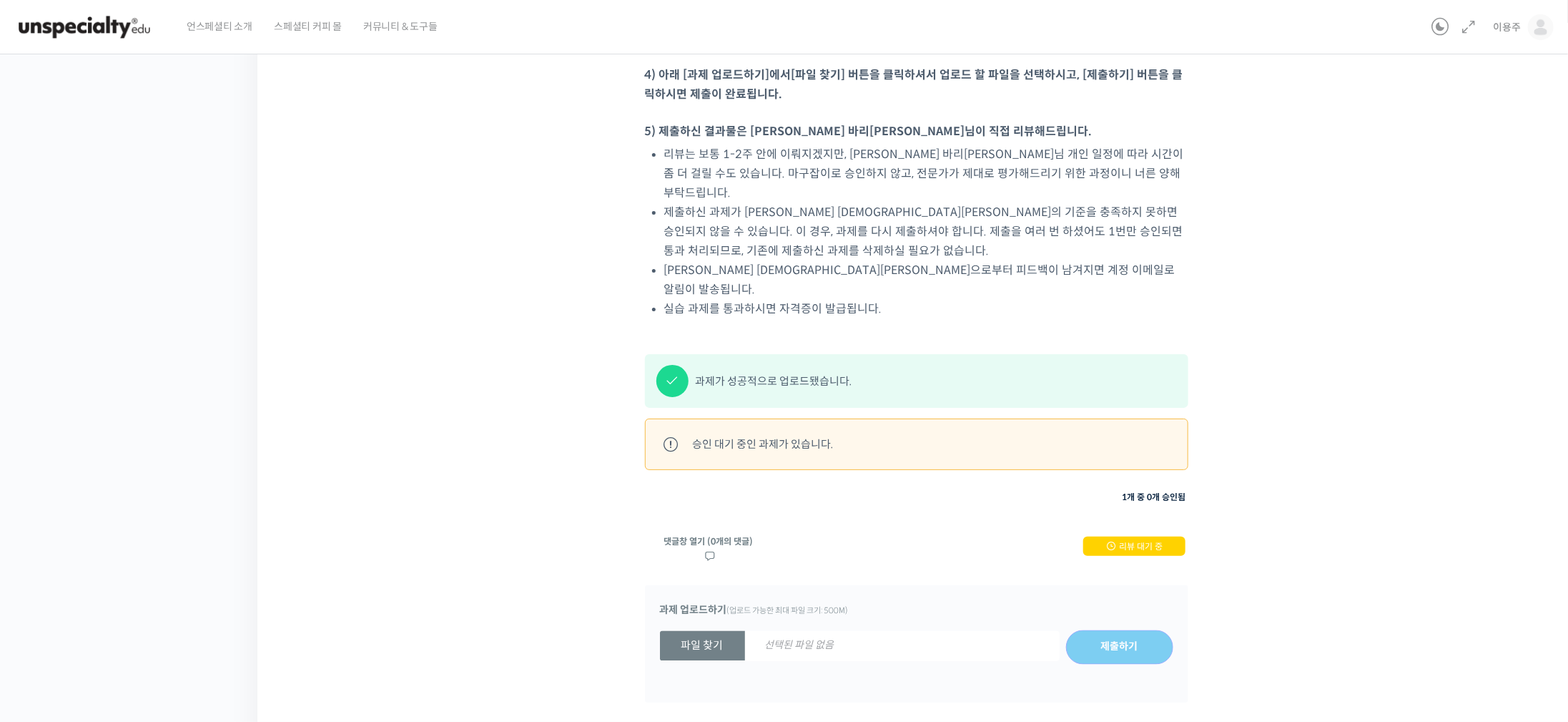
click at [770, 365] on div "과제가 성공적으로 업로드됐습니다." at bounding box center [916, 381] width 529 height 32
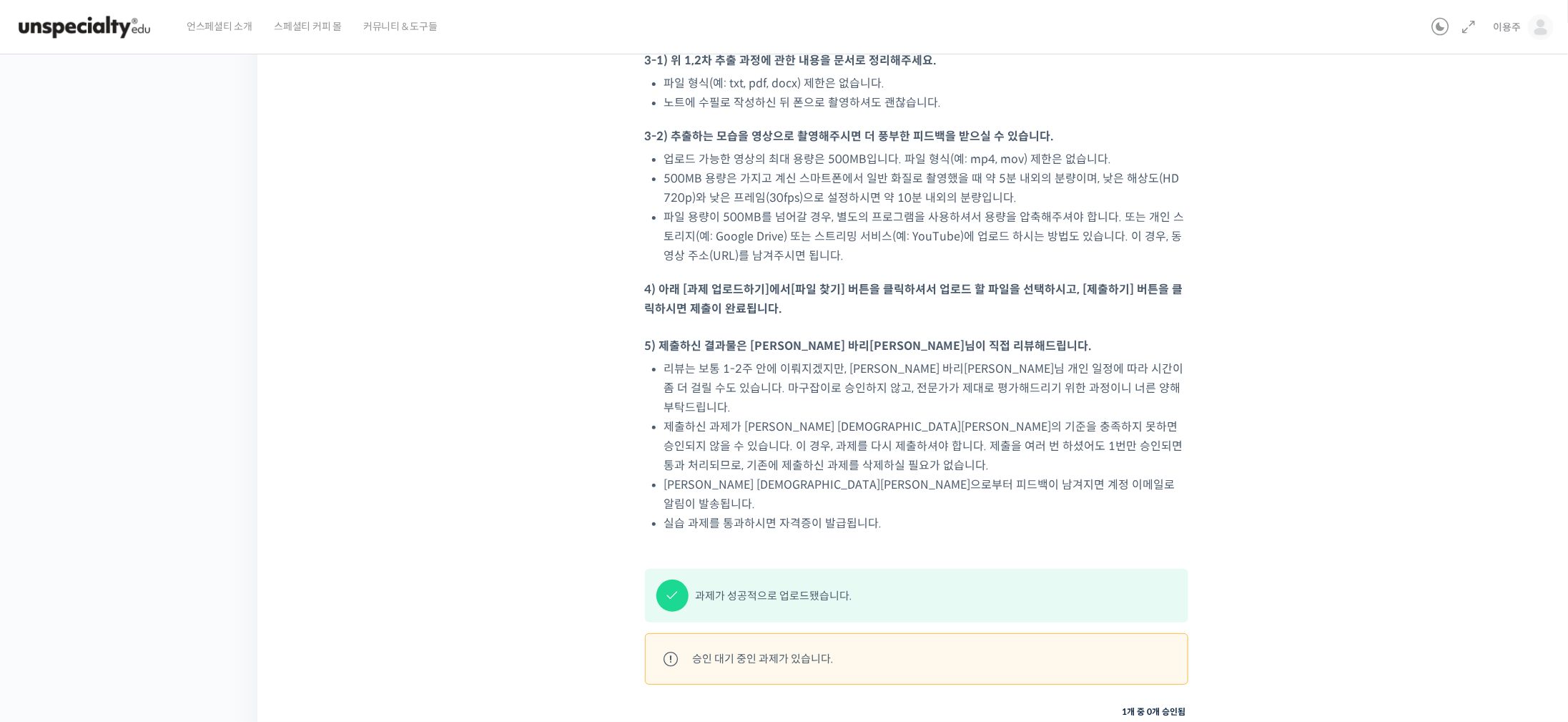
click at [787, 586] on div "과제가 성공적으로 업로드됐습니다." at bounding box center [774, 595] width 157 height 19
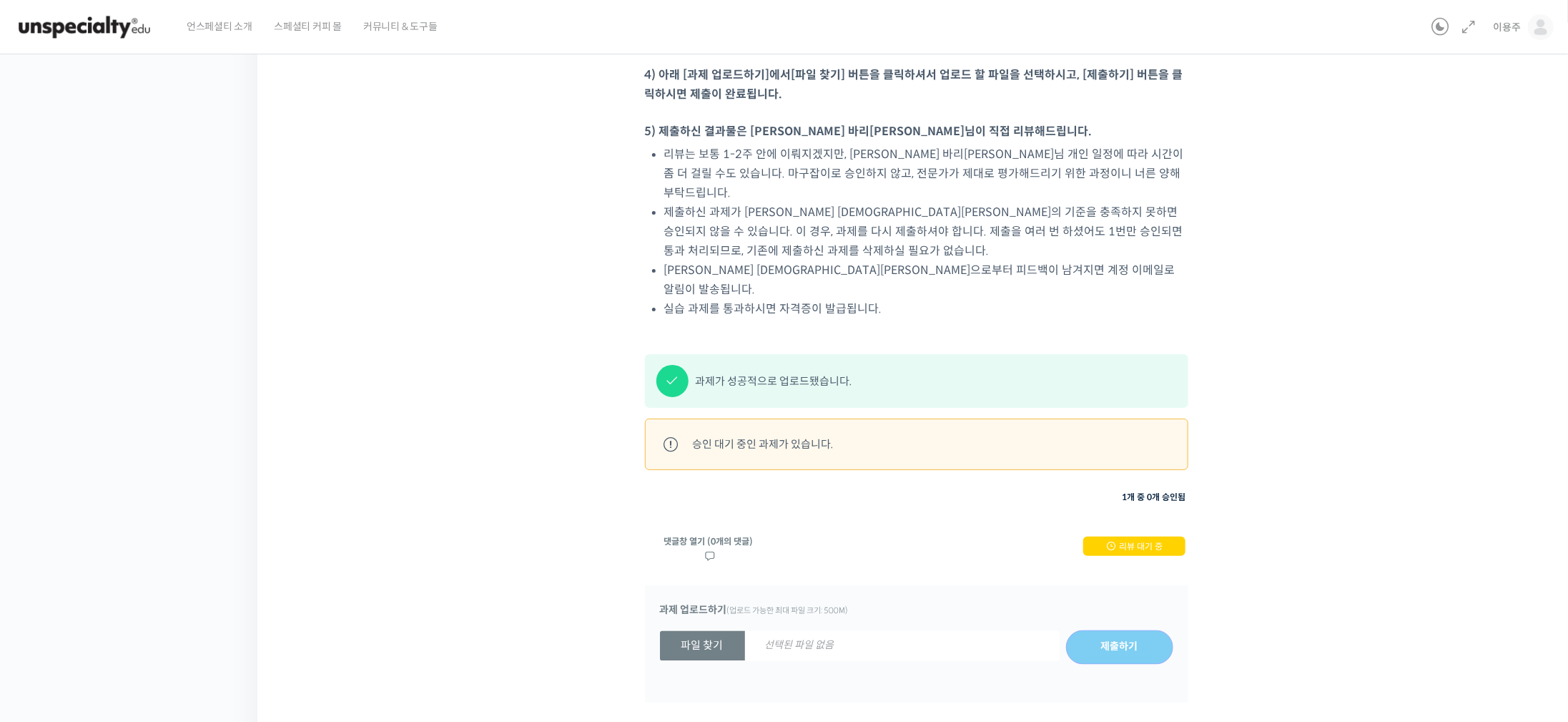
click at [666, 430] on div at bounding box center [672, 444] width 29 height 29
drag, startPoint x: 715, startPoint y: 368, endPoint x: 732, endPoint y: 369, distance: 17.0
click at [717, 434] on div "승인 대기 중인 과제가 있습니다." at bounding box center [763, 443] width 141 height 19
drag, startPoint x: 732, startPoint y: 369, endPoint x: 753, endPoint y: 368, distance: 21.0
click at [743, 434] on div "승인 대기 중인 과제가 있습니다." at bounding box center [763, 443] width 141 height 19
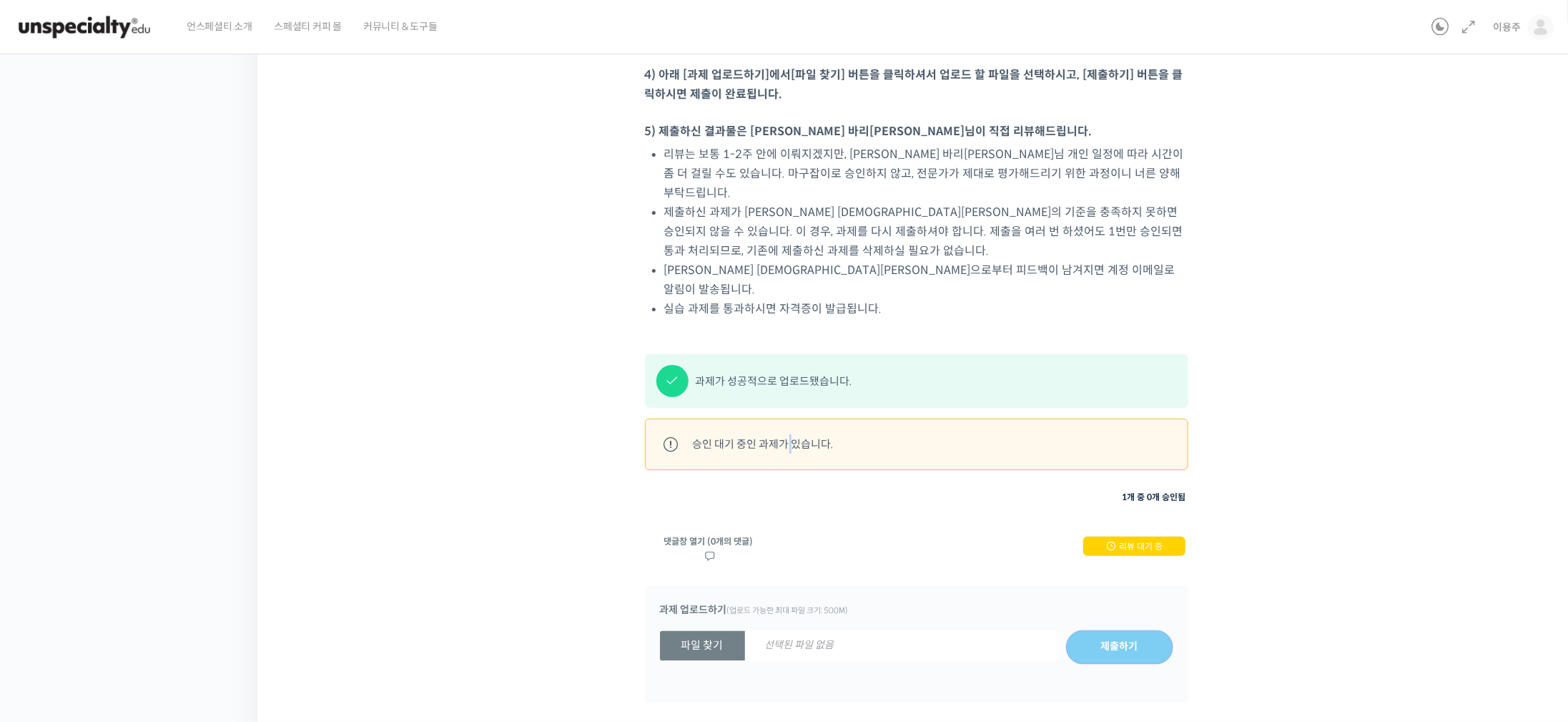
drag, startPoint x: 755, startPoint y: 368, endPoint x: 779, endPoint y: 367, distance: 24.0
click at [768, 434] on div "승인 대기 중인 과제가 있습니다." at bounding box center [763, 443] width 141 height 19
click at [873, 403] on div "과제가 성공적으로 업로드됐습니다. 승인 대기 중인 과제가 있습니다. 과제 1개 중 0개 승인됨 Assignment _ 댓글창 열기 (0개의 댓…" at bounding box center [916, 533] width 543 height 359
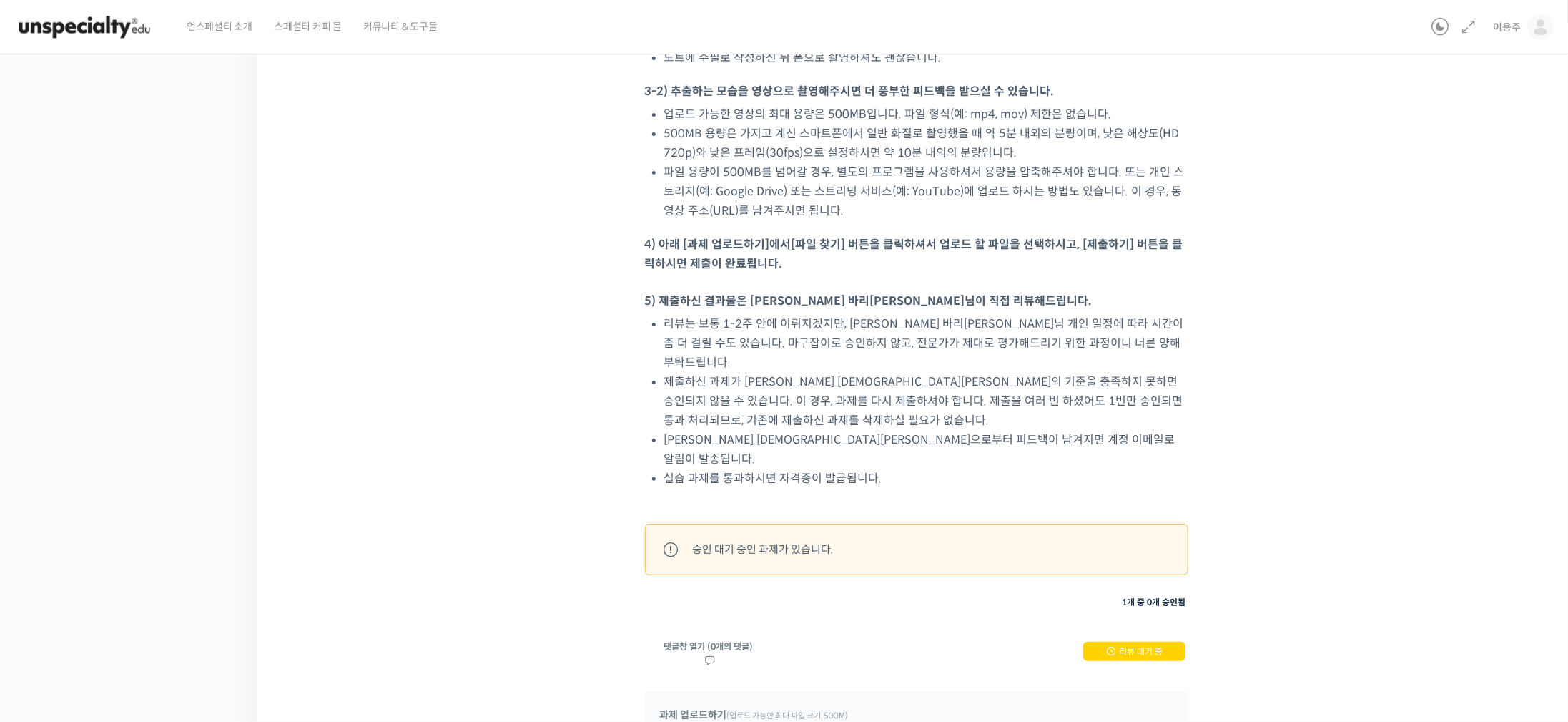
scroll to position [1157, 0]
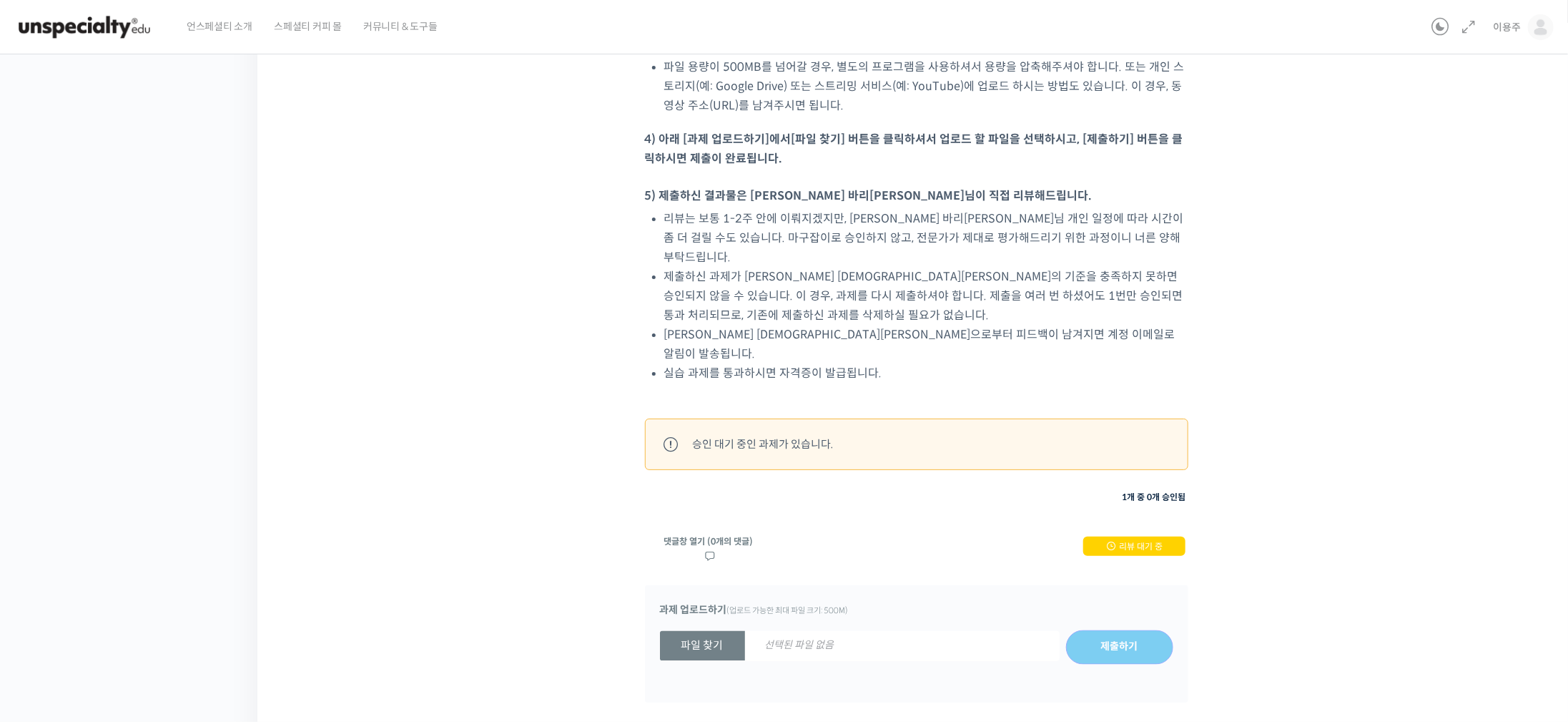
scroll to position [728, 0]
